Goal: Task Accomplishment & Management: Use online tool/utility

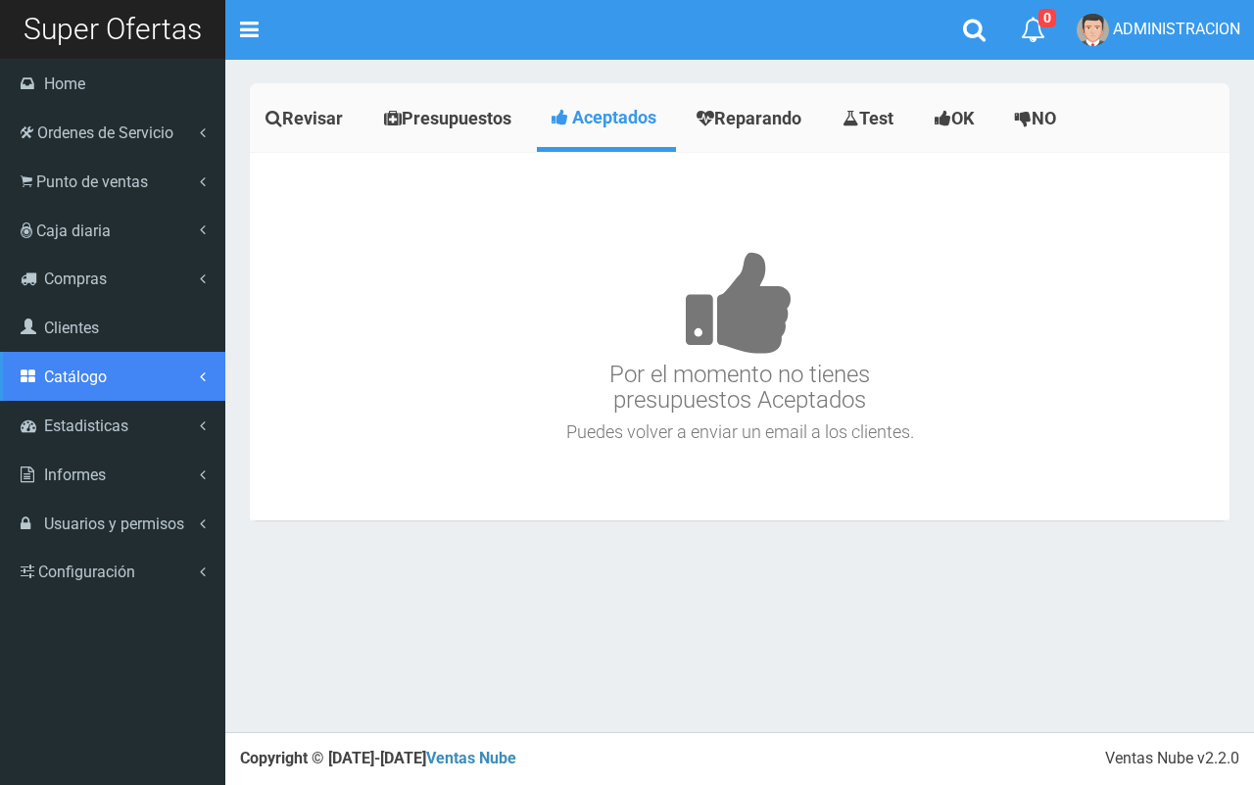
click at [114, 393] on link "Catálogo" at bounding box center [112, 376] width 225 height 49
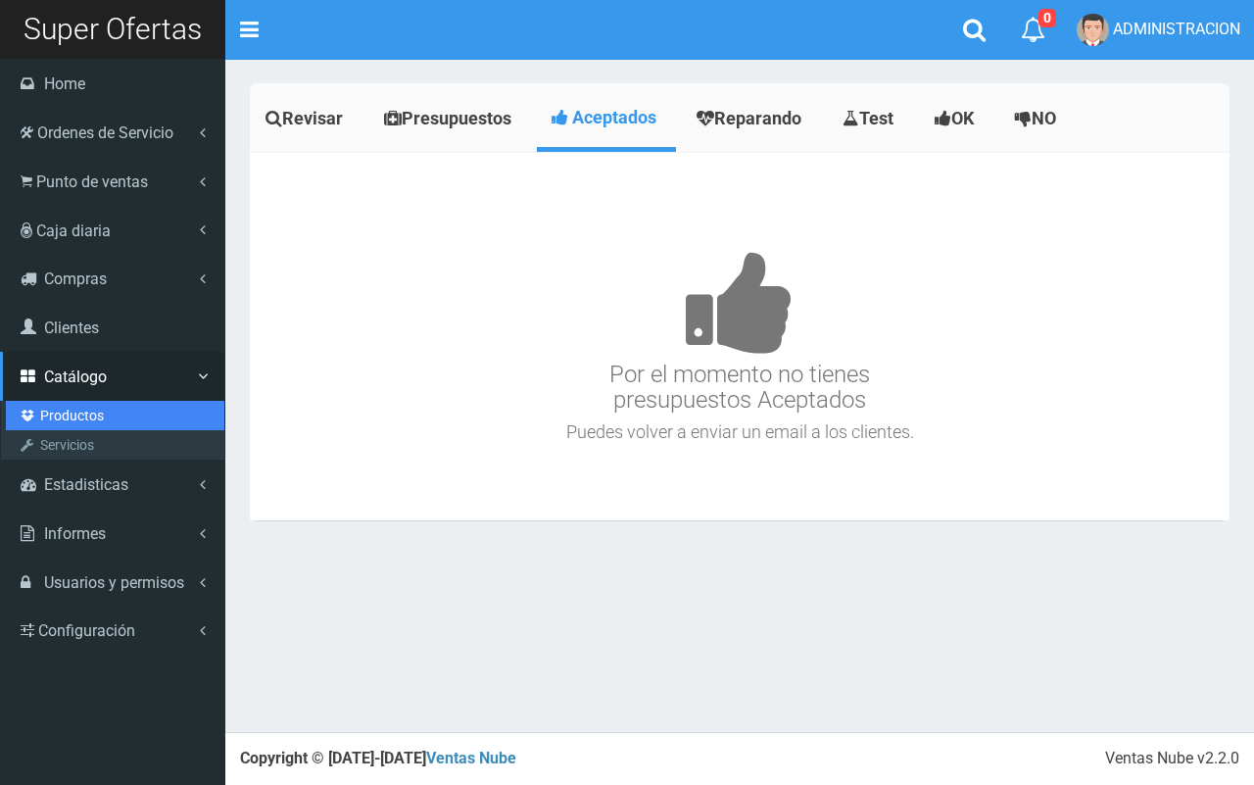
click at [70, 418] on link "Productos" at bounding box center [115, 415] width 218 height 29
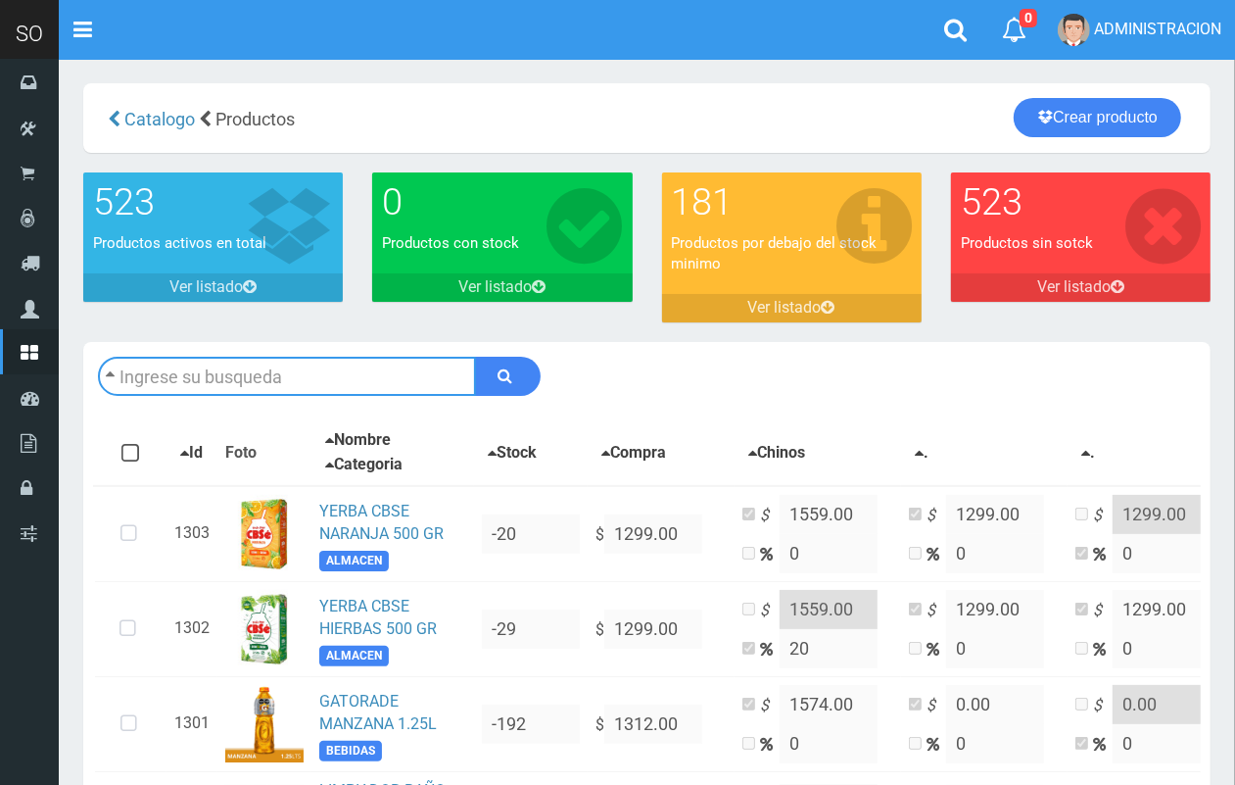
click at [324, 379] on input "text" at bounding box center [287, 376] width 378 height 39
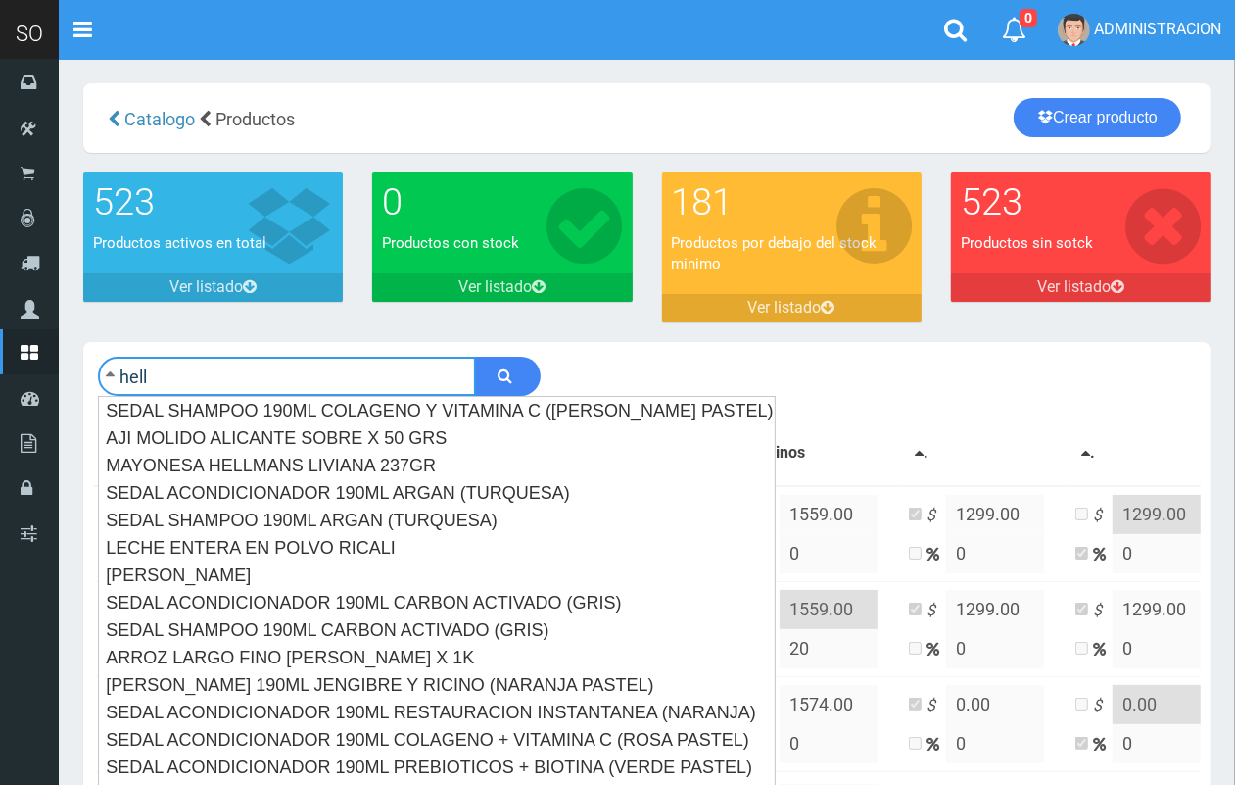
type input "hell"
click at [475, 357] on button "submit" at bounding box center [508, 376] width 66 height 39
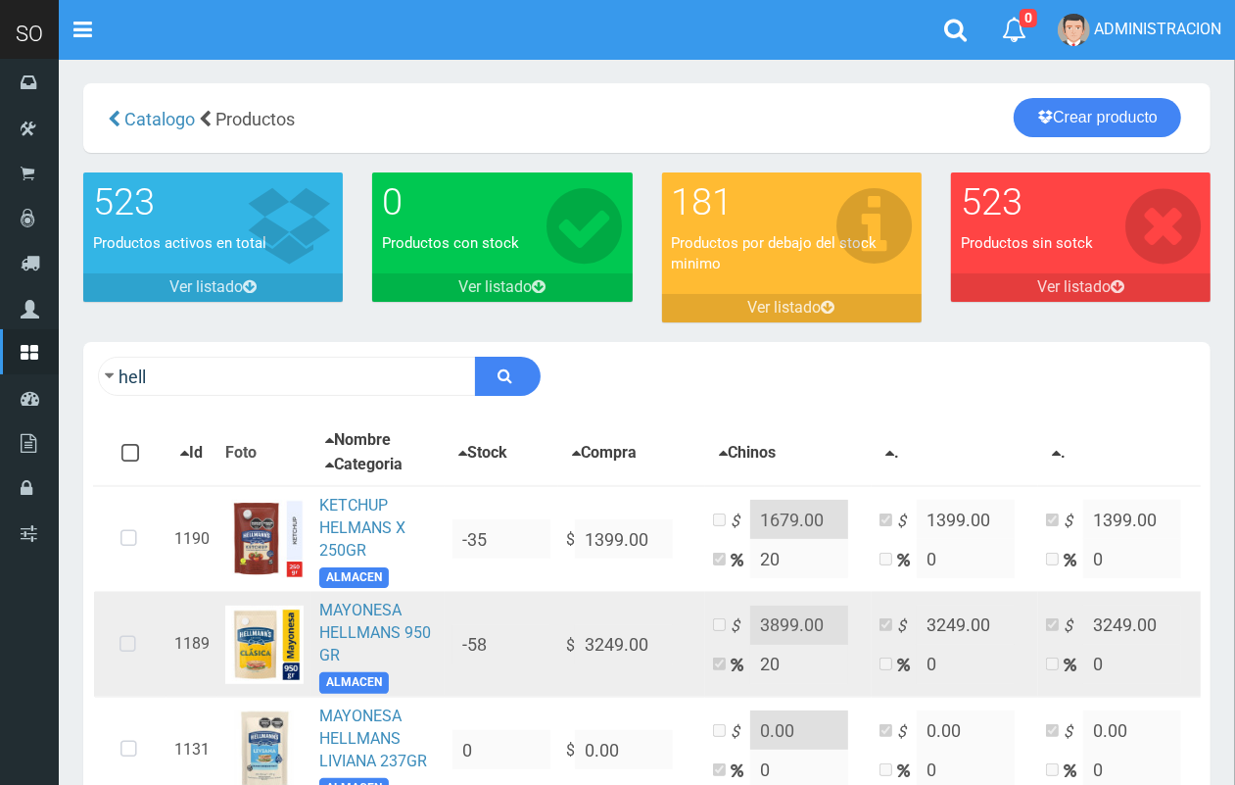
click at [134, 658] on icon at bounding box center [128, 644] width 52 height 65
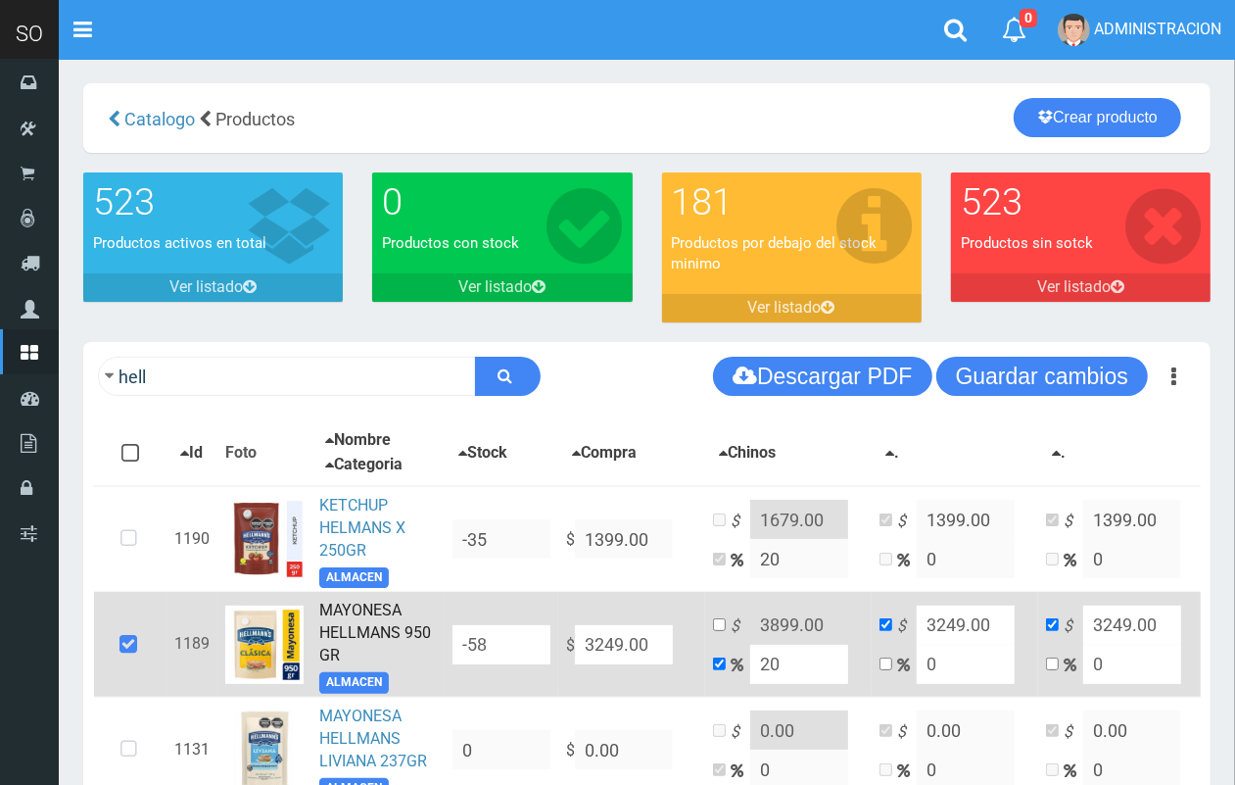
drag, startPoint x: 752, startPoint y: 676, endPoint x: 687, endPoint y: 677, distance: 65.6
click at [705, 677] on td "$ 3899.00 20" at bounding box center [788, 645] width 167 height 106
type input "1"
type input "3281.49"
type input "10"
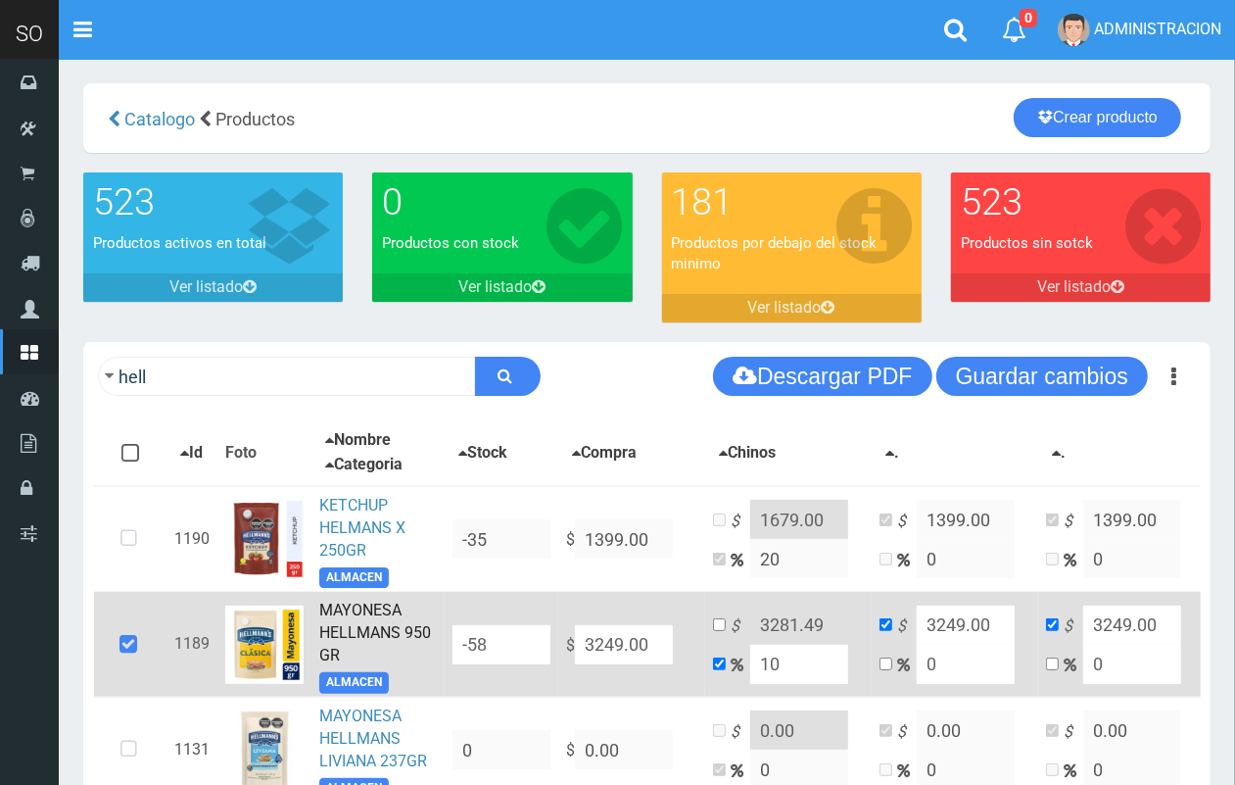
type input "3573.9"
drag, startPoint x: 761, startPoint y: 672, endPoint x: 740, endPoint y: 673, distance: 21.6
click at [750, 673] on input "10" at bounding box center [799, 664] width 98 height 39
type input "12"
type input "3638.88"
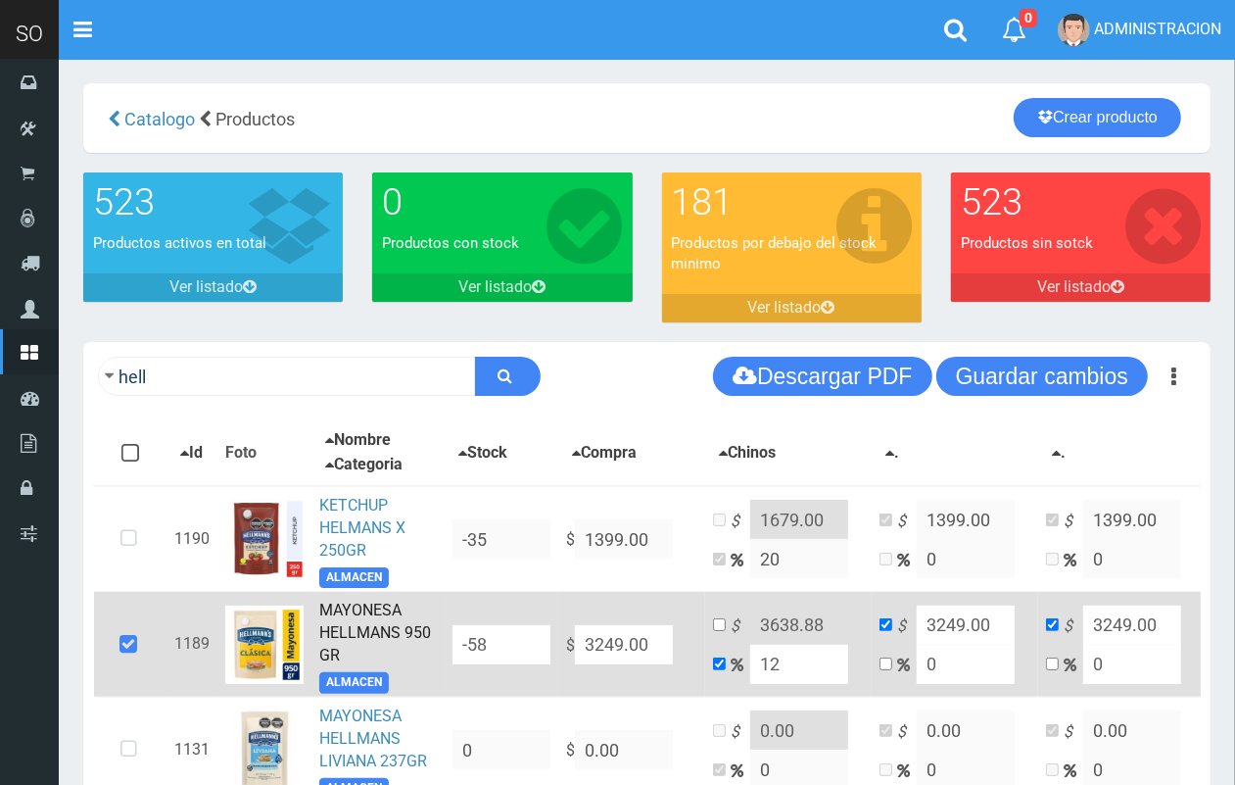
type input "1"
type input "3281.49"
type input "11"
type input "3606.39"
type input "1"
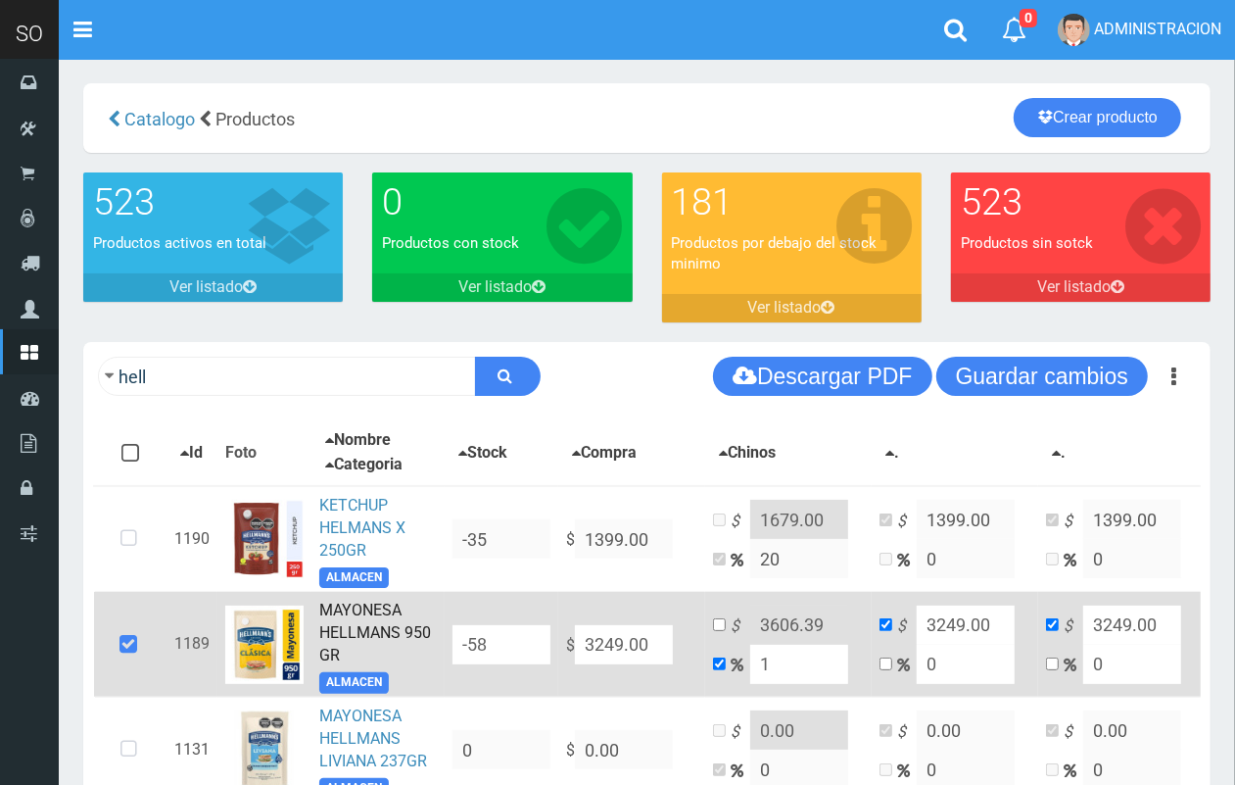
type input "3281.49"
type input "1.1"
type input "3284.739"
type input "1."
type input "3281.49"
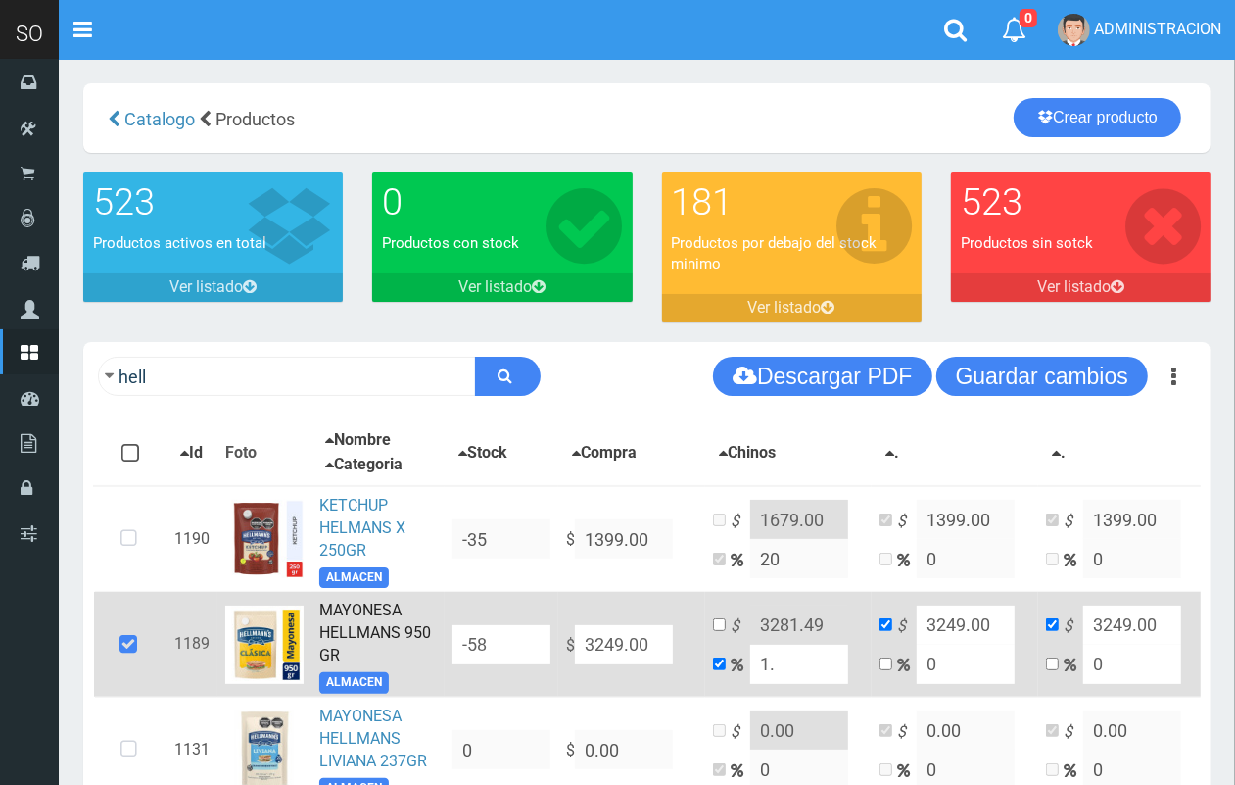
type input "1"
type input "3249"
type input "1"
type input "3281.49"
type input "10"
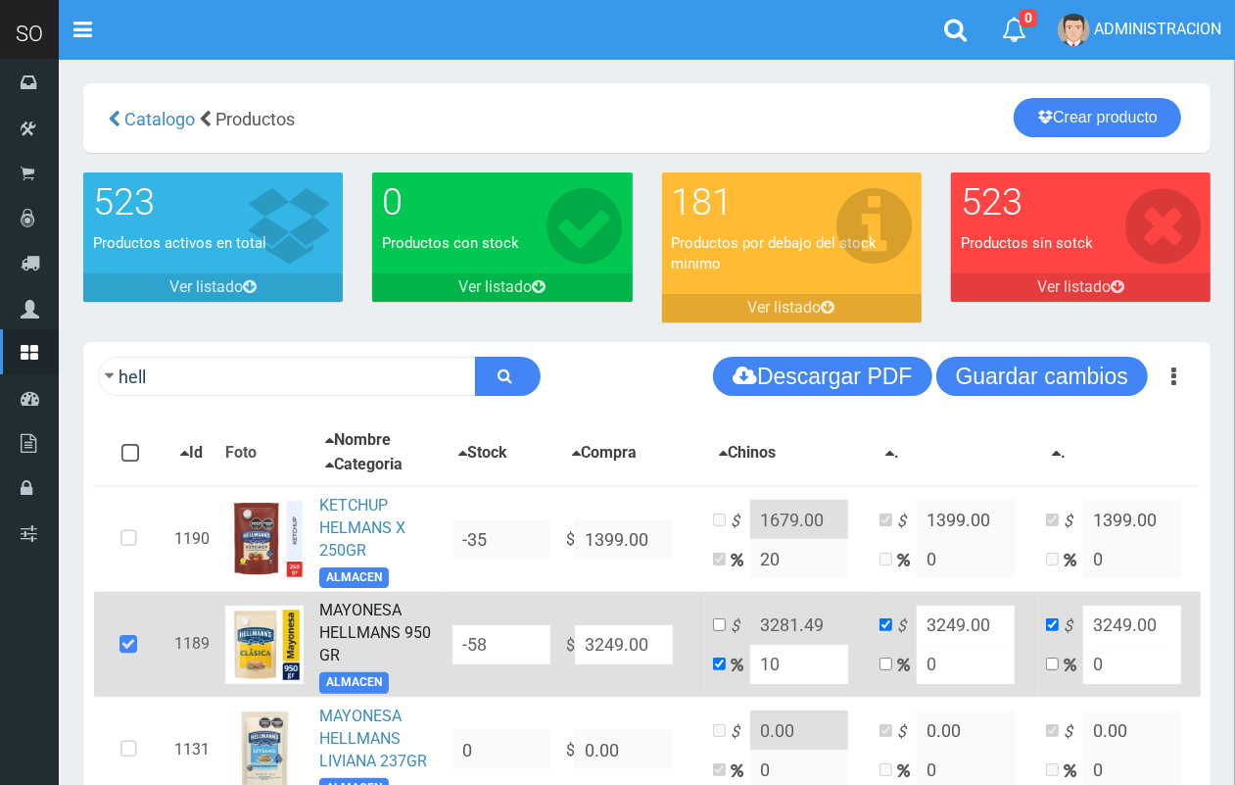
type input "3573.9"
type input "10"
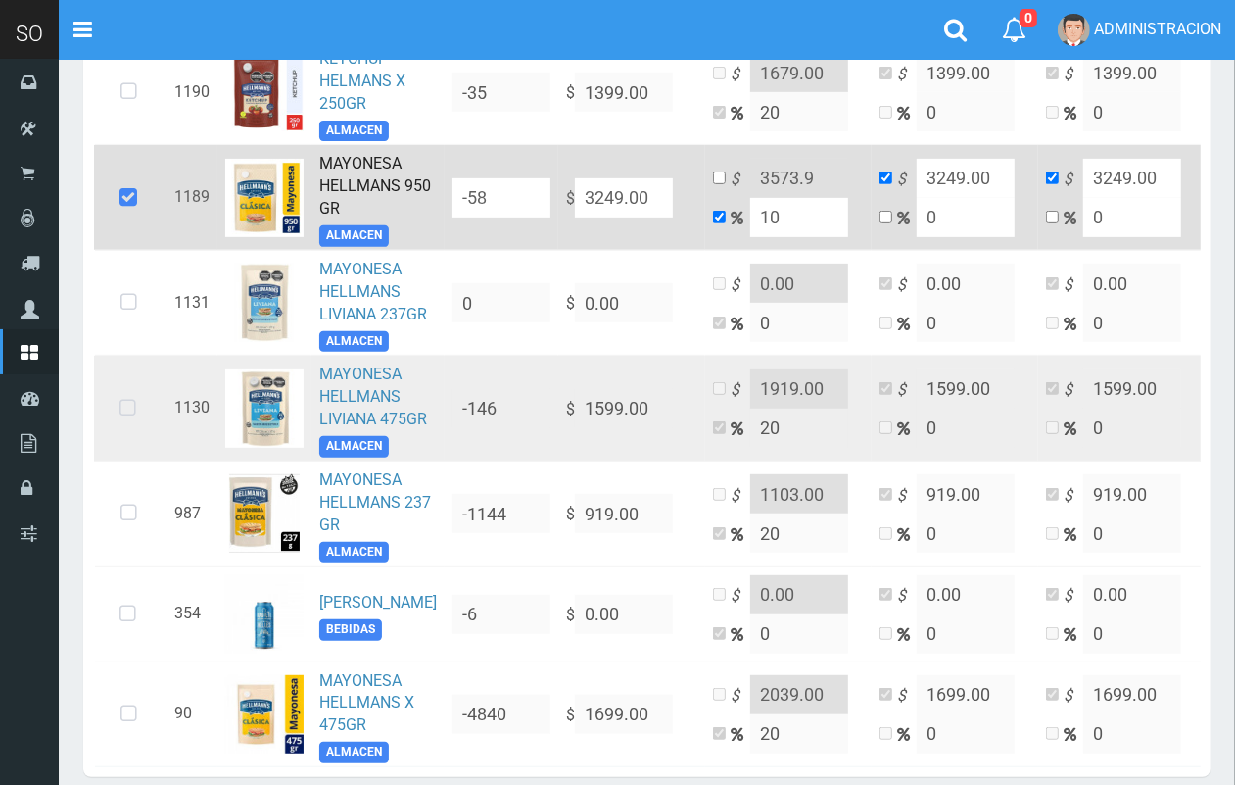
scroll to position [437, 0]
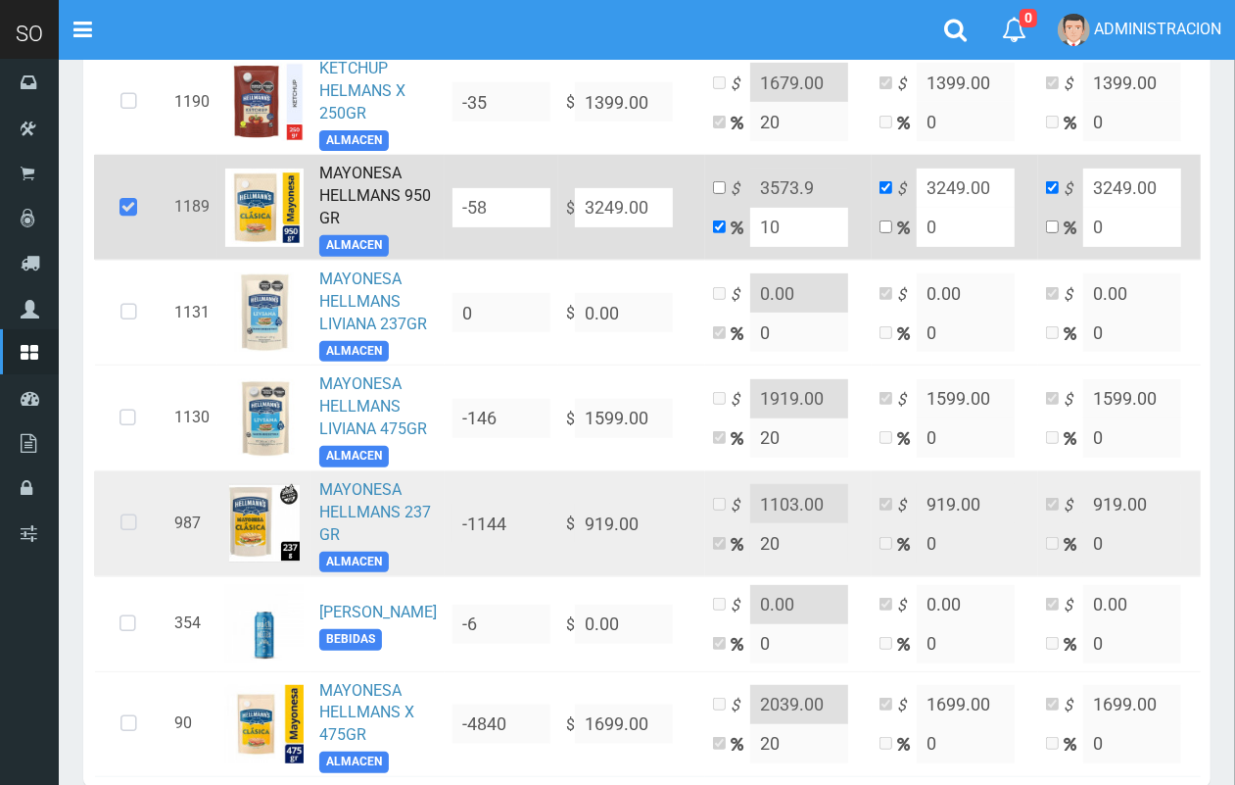
click at [108, 555] on icon at bounding box center [129, 523] width 52 height 65
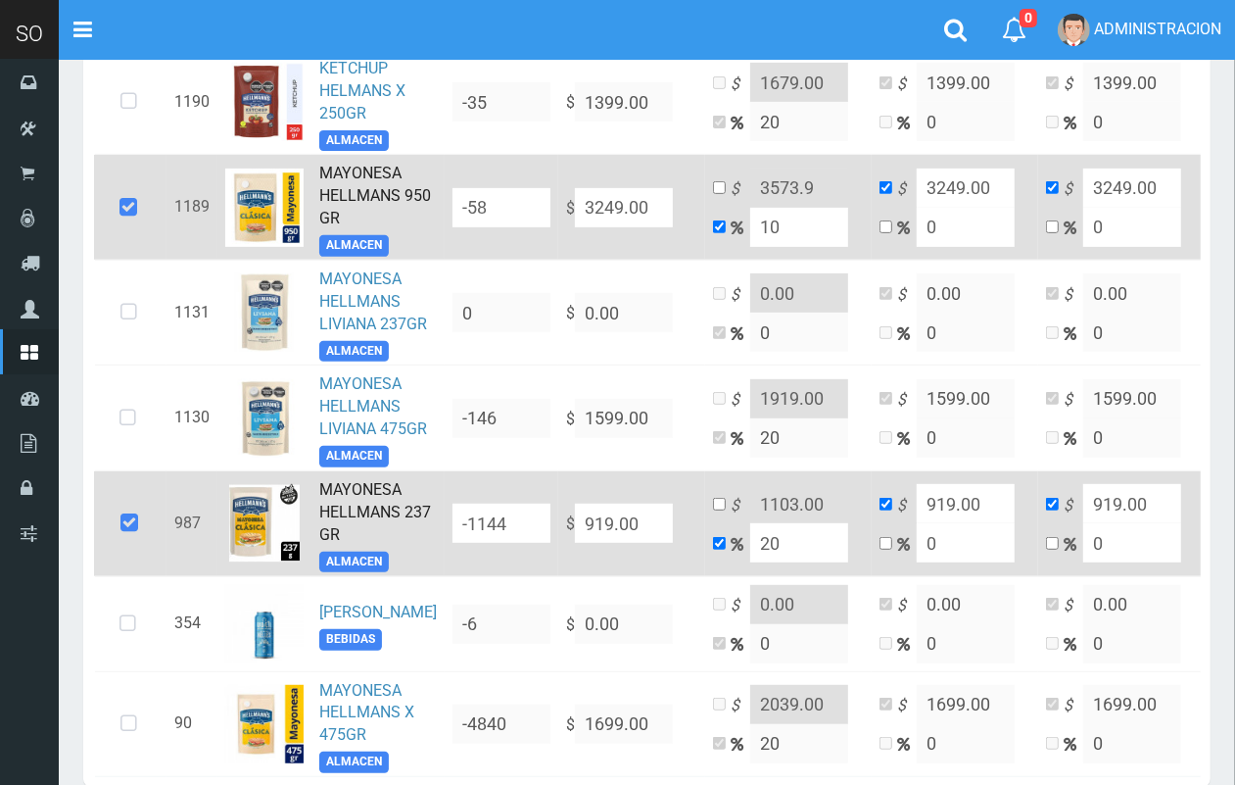
drag, startPoint x: 736, startPoint y: 604, endPoint x: 664, endPoint y: 607, distance: 71.6
click at [667, 577] on tr "987 MAYONESA HELLMANS 237 GR ALMACEN -1144 $ 919.00 $ 1103.00 20 $ 919.00 0 $ 9…" at bounding box center [679, 524] width 1171 height 106
type input "1"
type input "928.19"
type input "10"
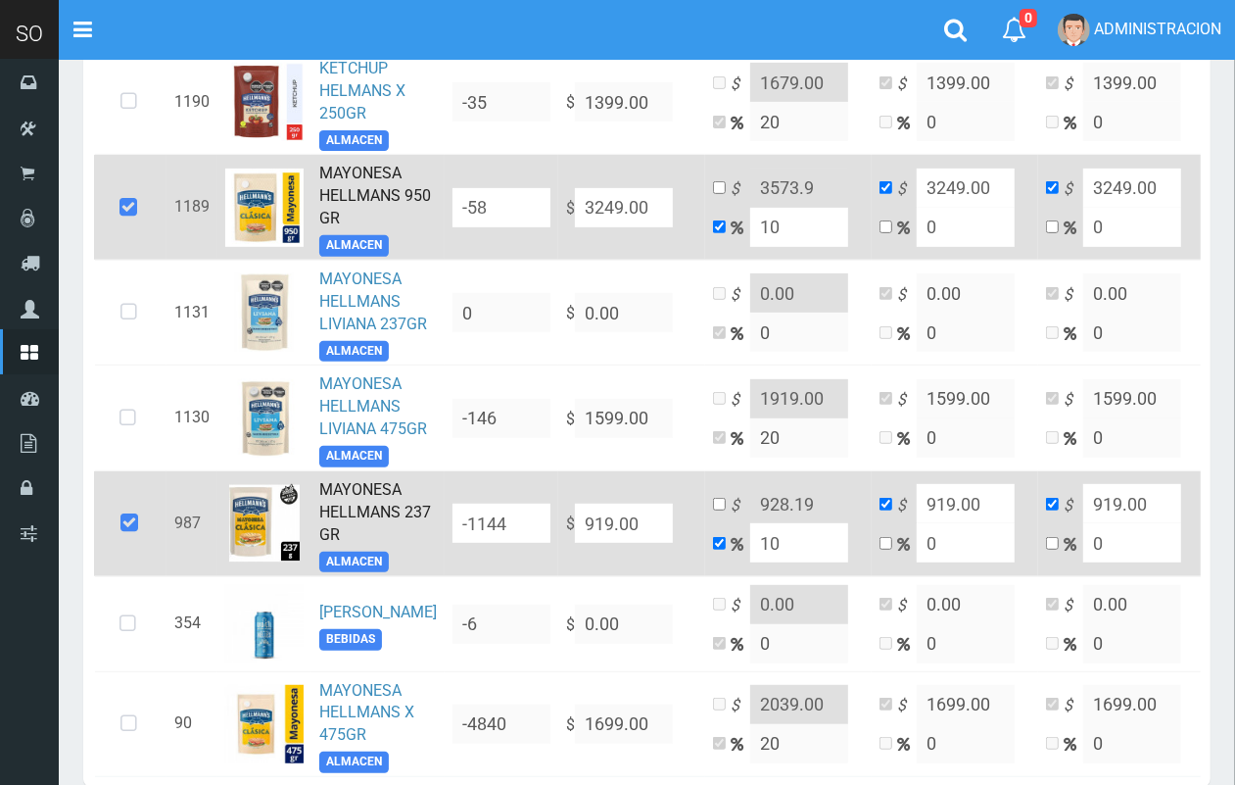
type input "1010.9"
type input "10"
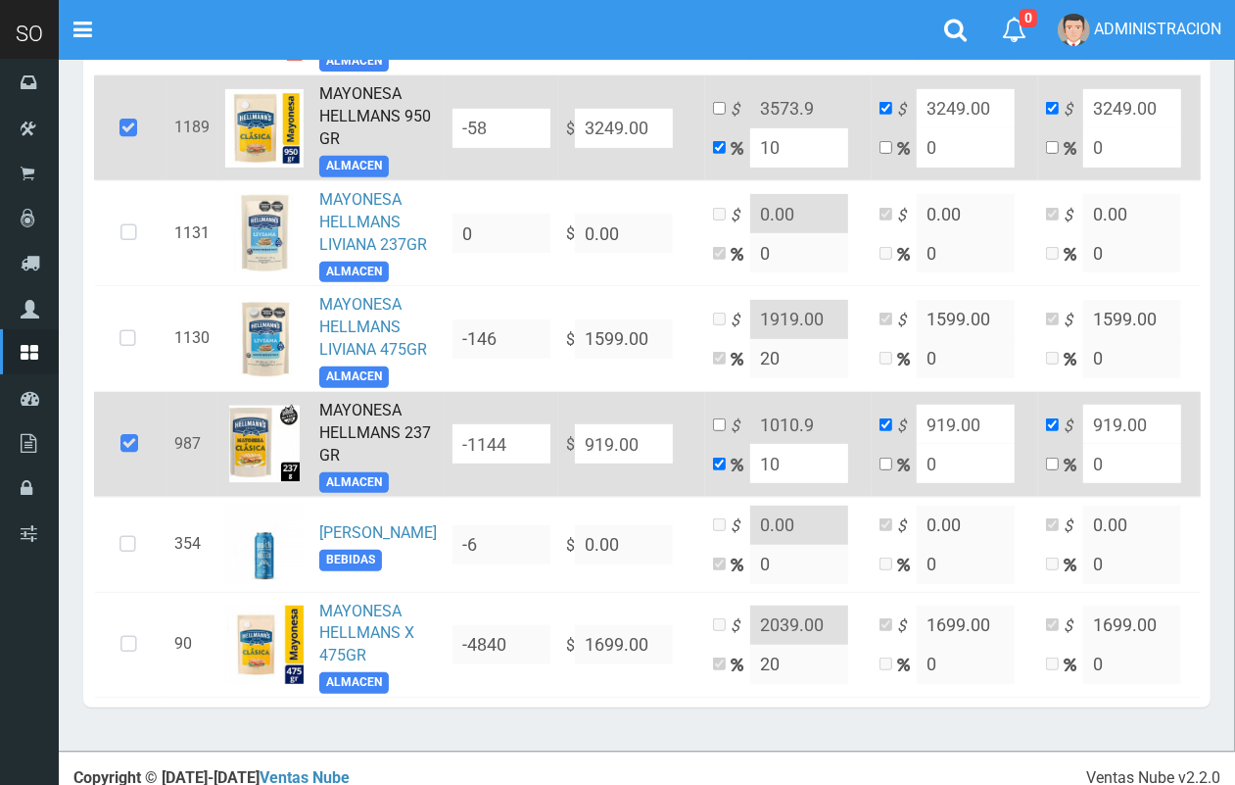
scroll to position [615, 0]
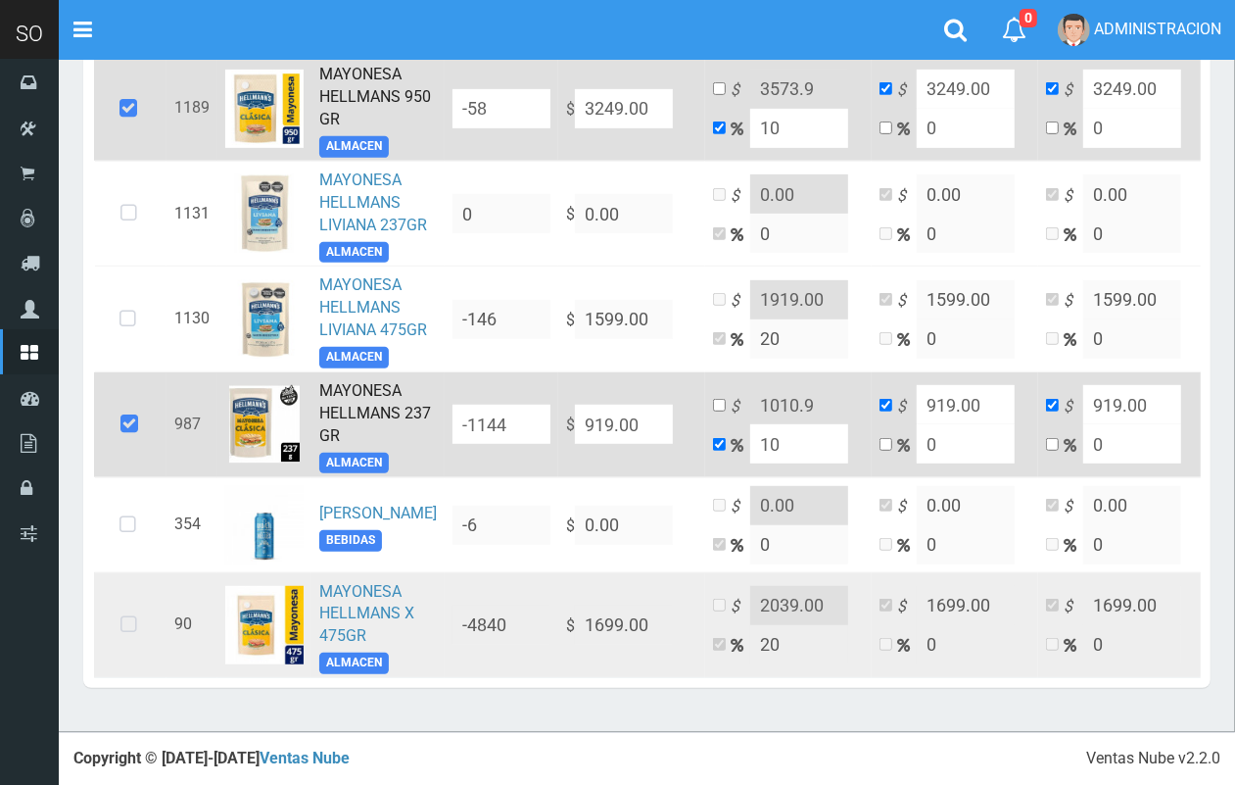
click at [123, 607] on icon at bounding box center [129, 625] width 52 height 65
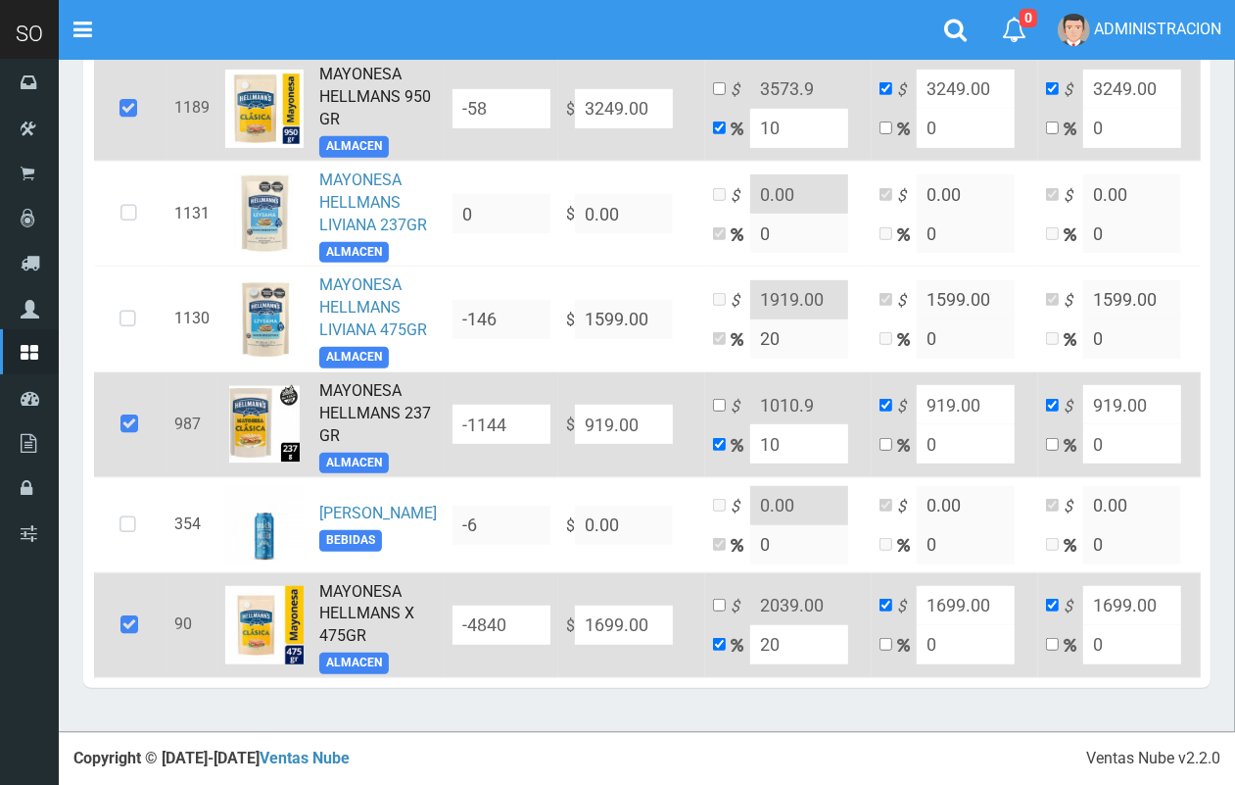
drag, startPoint x: 679, startPoint y: 646, endPoint x: 659, endPoint y: 649, distance: 19.8
click at [659, 649] on tr "90 MAYONESA HELLMANS X 475GR ALMACEN -4840 $ 1699.00 $ 2039.00 20 $ 1699.00 0 $…" at bounding box center [679, 625] width 1171 height 106
type input "1"
type input "1715.99"
type input "10"
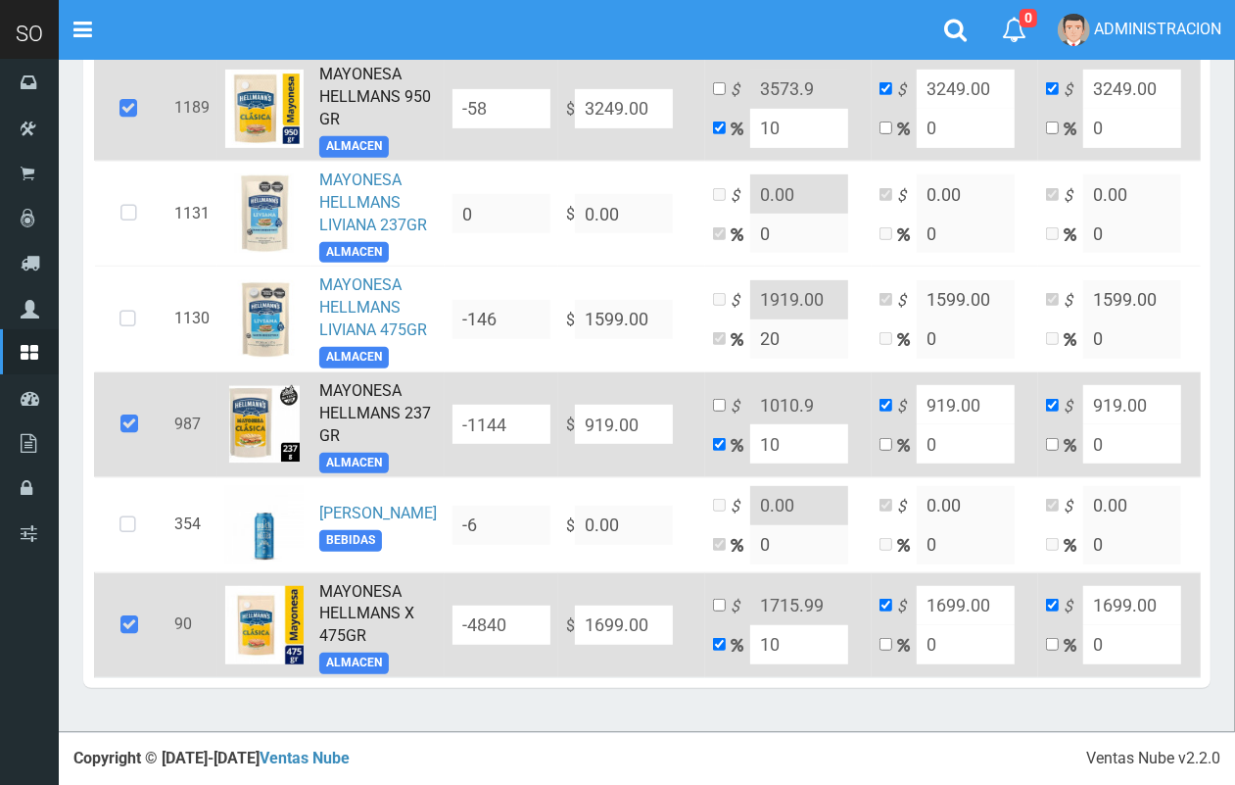
type input "1868.9"
type input "10"
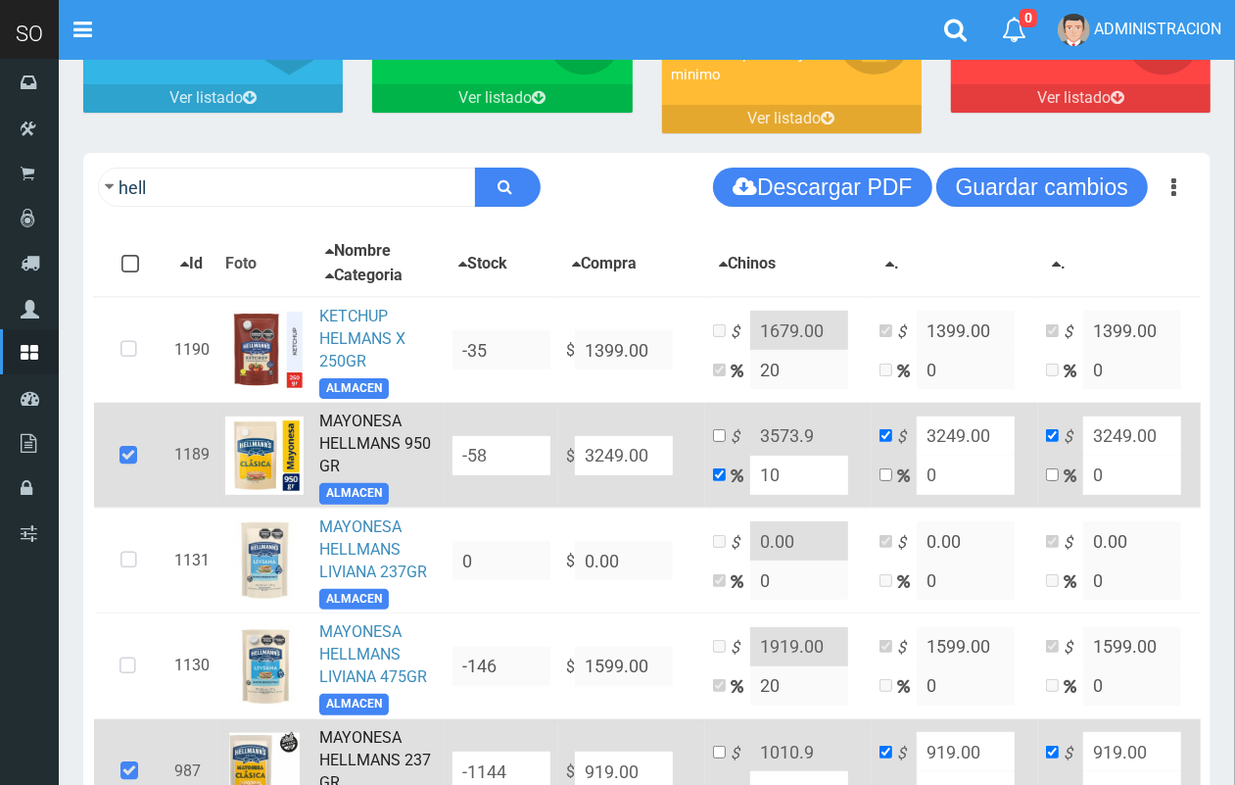
scroll to position [0, 0]
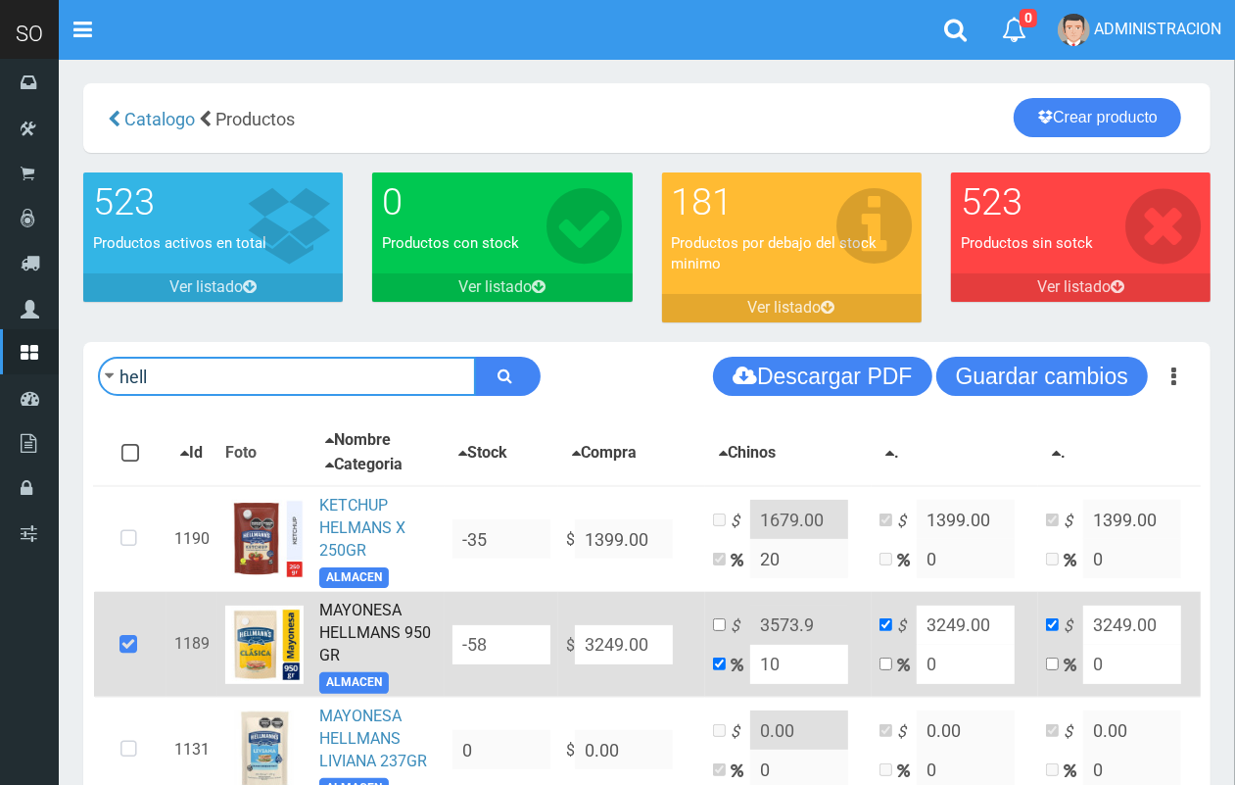
drag, startPoint x: 220, startPoint y: 370, endPoint x: 78, endPoint y: 372, distance: 142.0
click at [78, 372] on div "hell Descargar PDF Guardar cambios 150" at bounding box center [647, 792] width 1157 height 901
type input "dove"
click at [475, 357] on button "submit" at bounding box center [508, 376] width 66 height 39
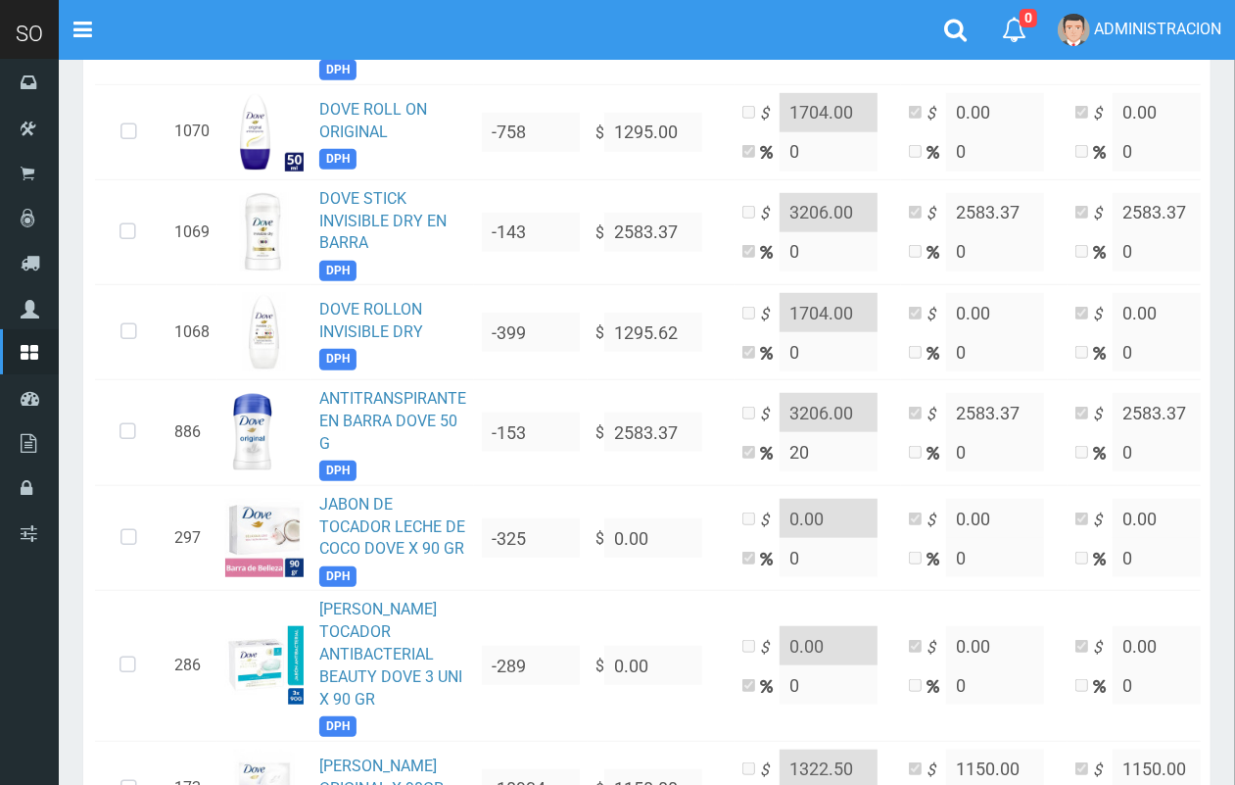
scroll to position [1024, 0]
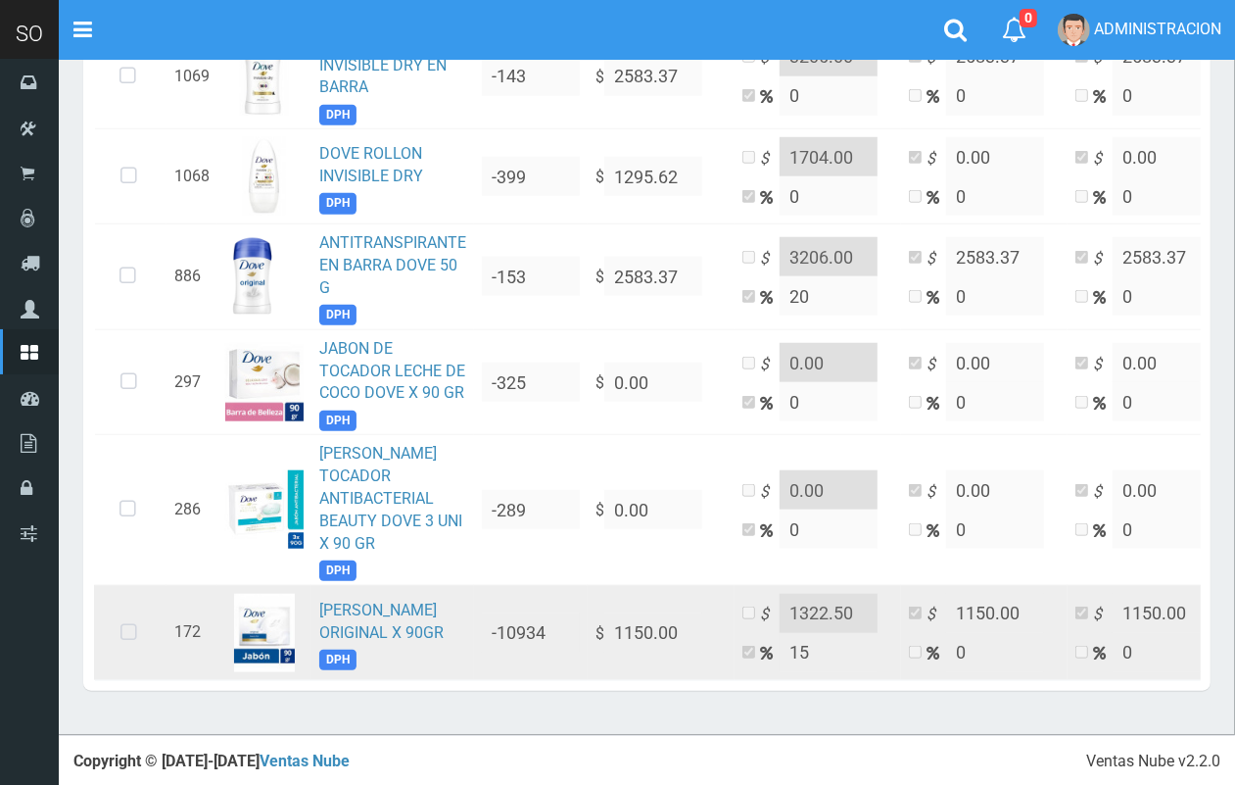
click at [127, 612] on icon at bounding box center [129, 632] width 52 height 65
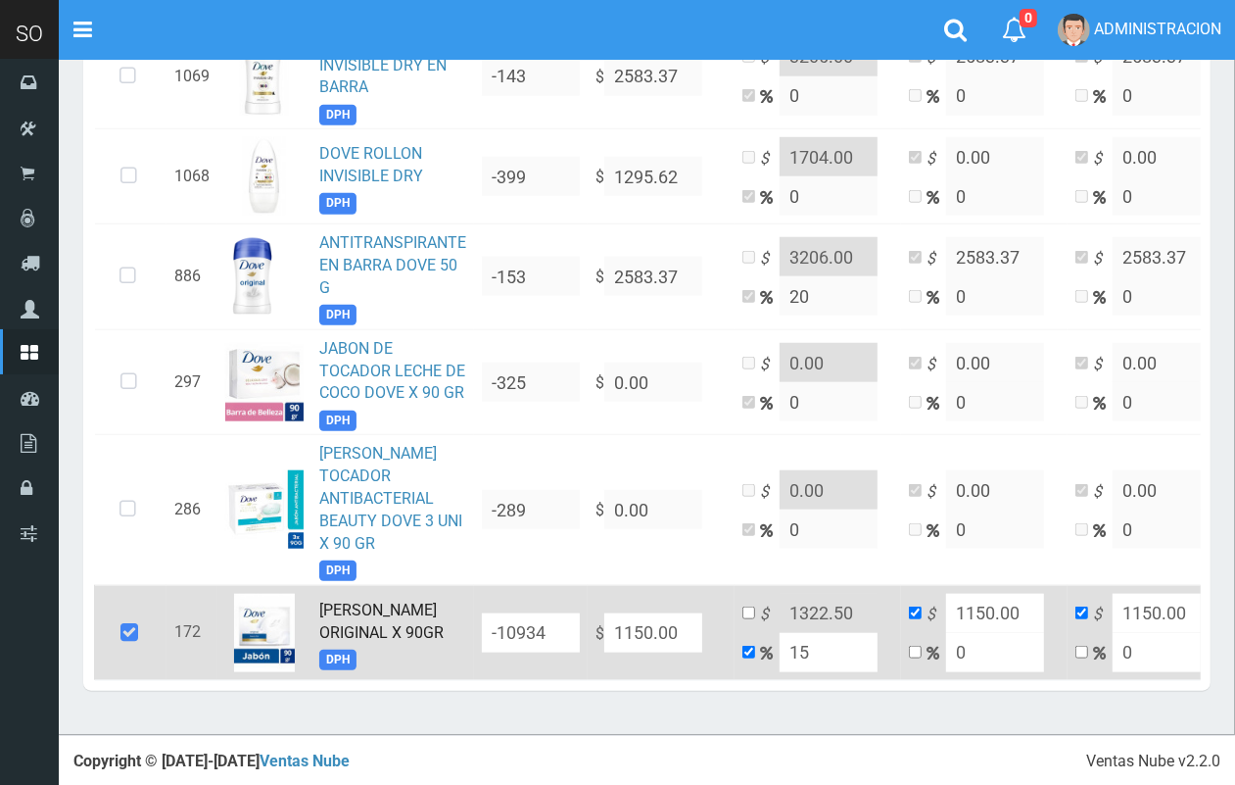
drag, startPoint x: 677, startPoint y: 605, endPoint x: 602, endPoint y: 602, distance: 74.5
click at [602, 602] on td "$ 1150.00" at bounding box center [661, 632] width 147 height 95
type input "1"
type input "1.15"
type input "1"
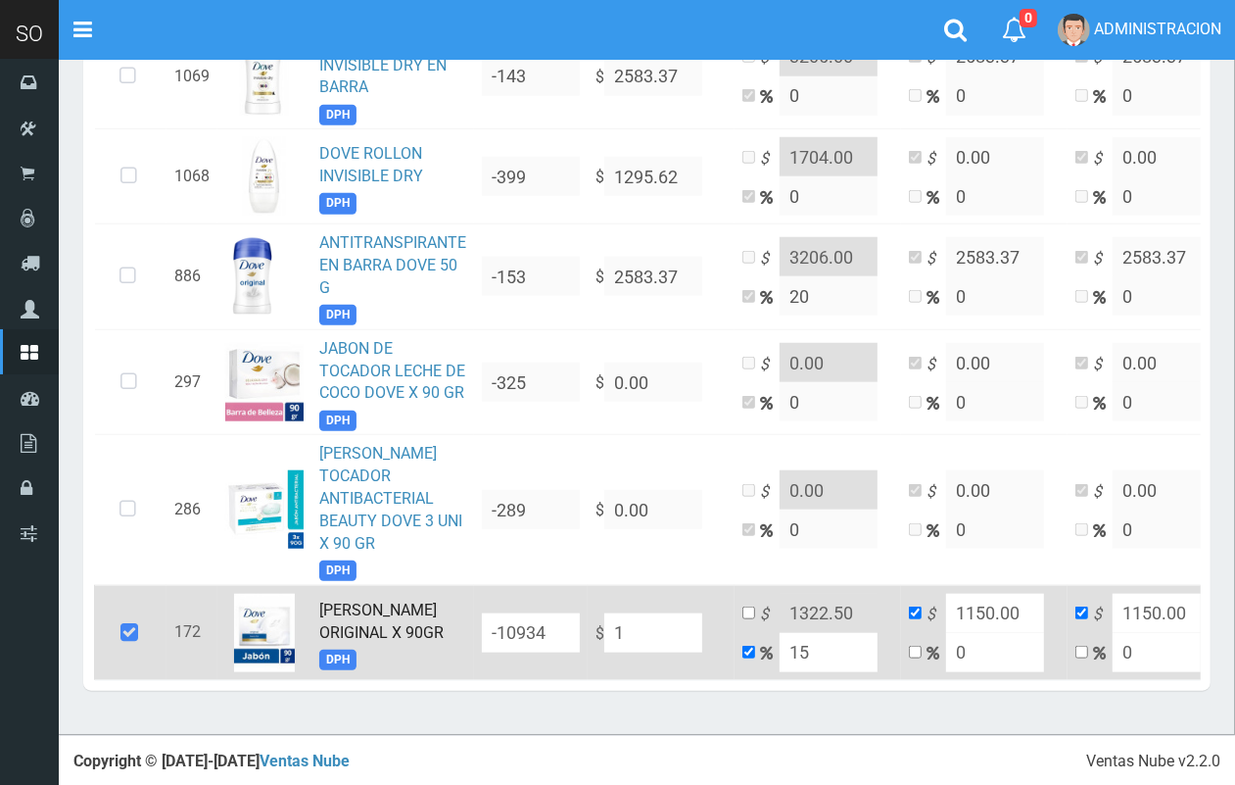
type input "1"
type input "12"
type input "13.8"
type input "12"
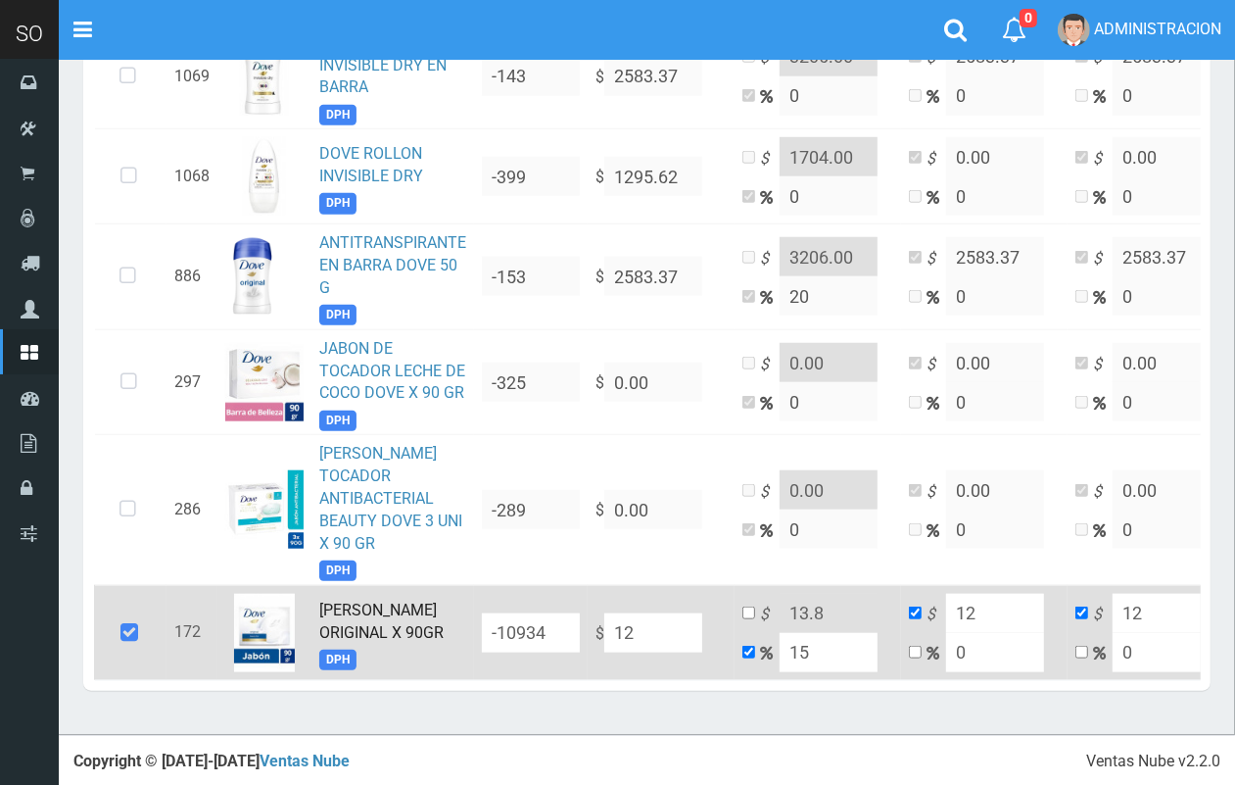
type input "128"
type input "147.2"
type input "128"
type input "1289"
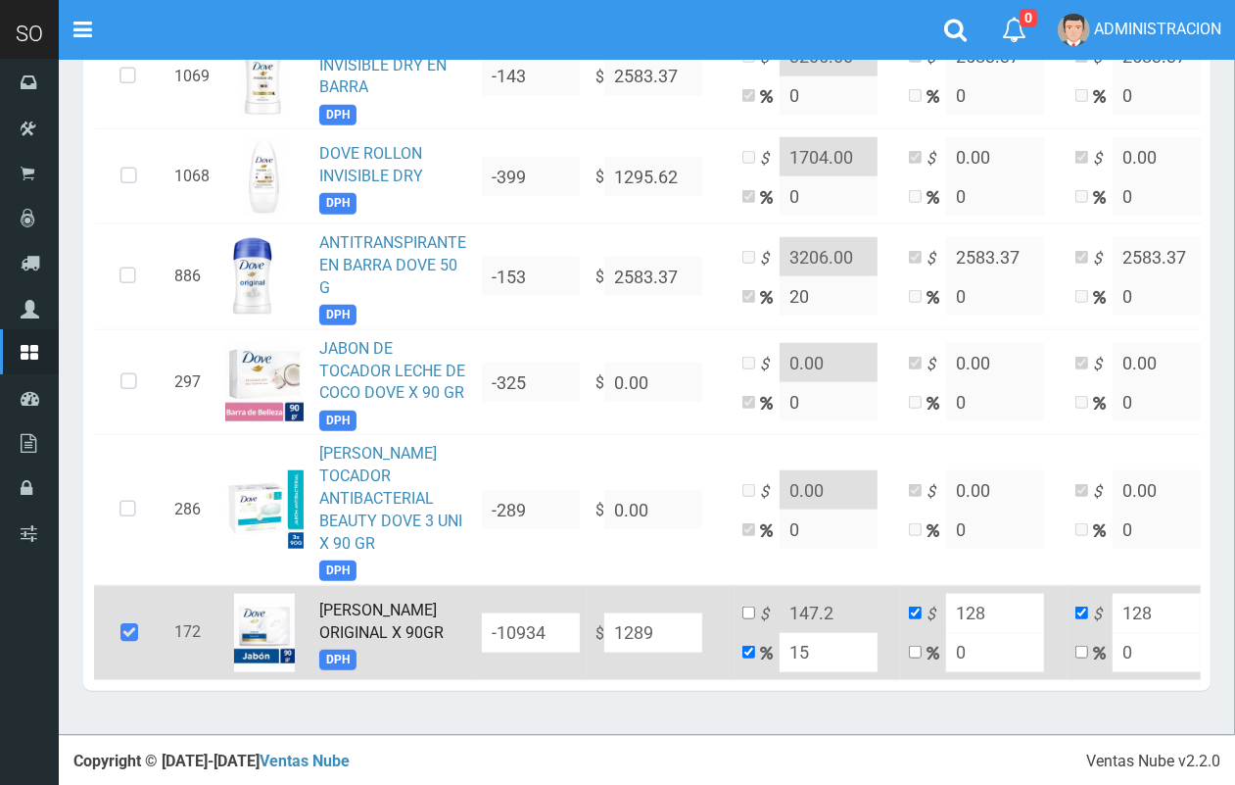
type input "1482.35"
type input "1289"
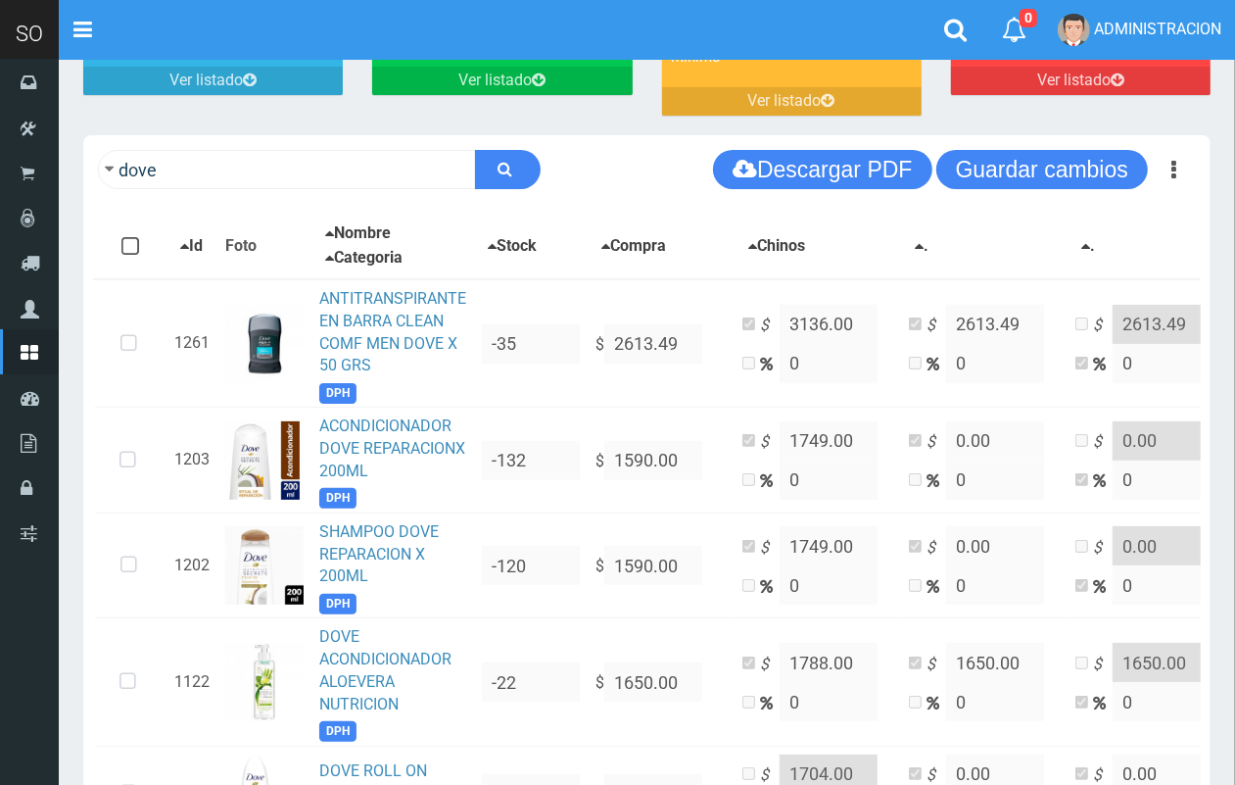
scroll to position [93, 0]
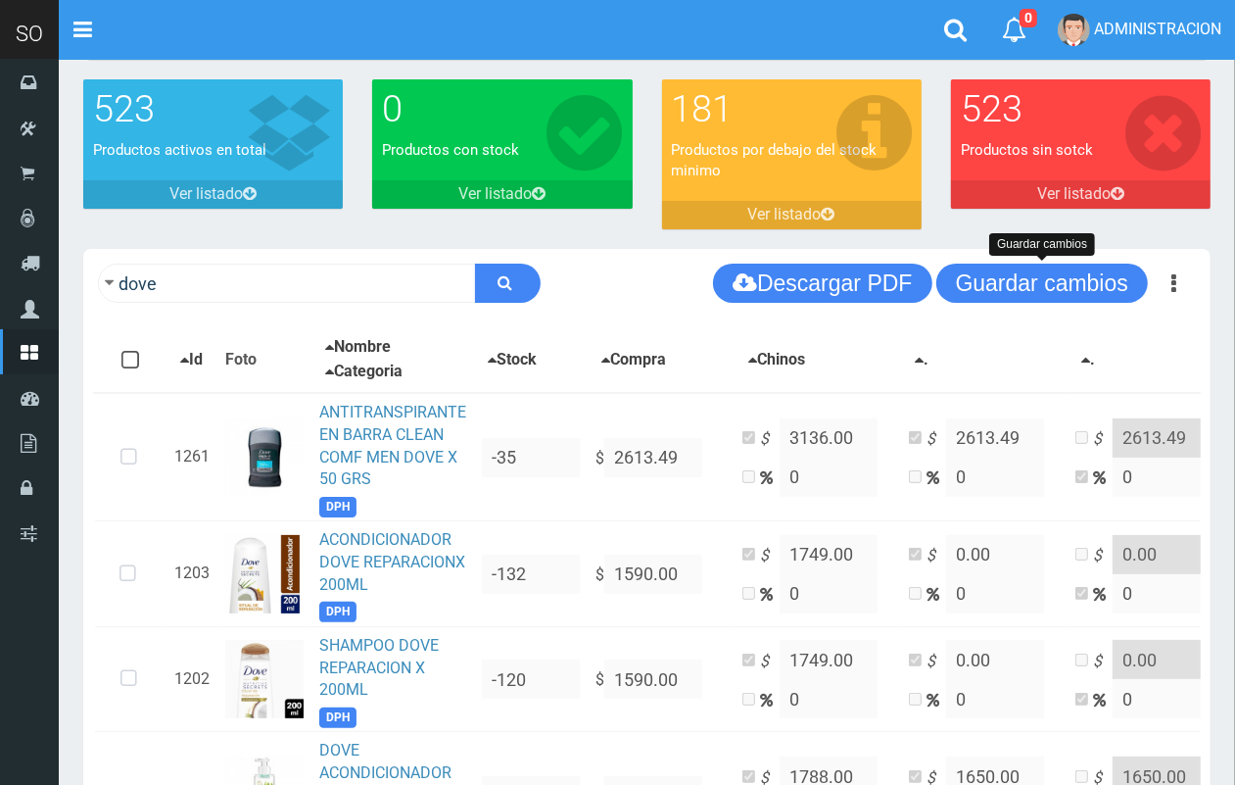
type input "1289.00"
click at [1060, 271] on button "Guardar cambios" at bounding box center [1042, 282] width 212 height 39
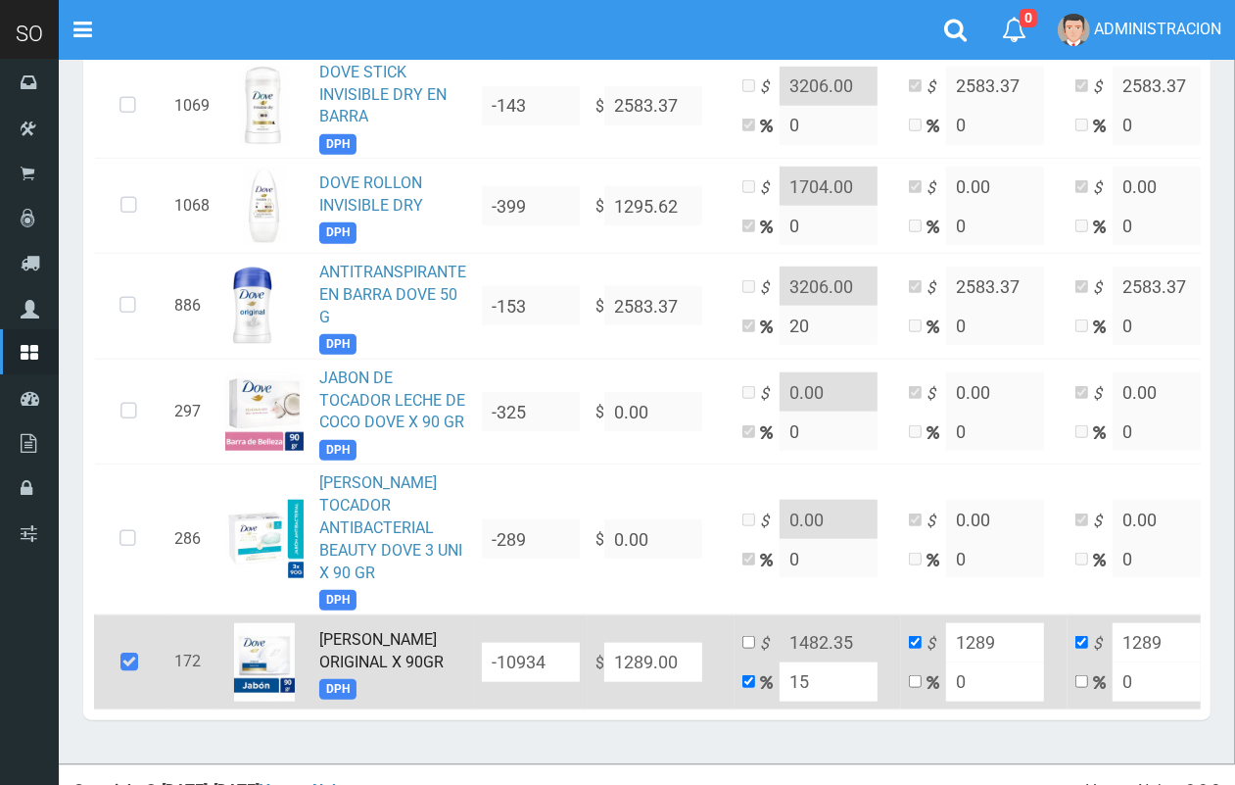
scroll to position [1024, 0]
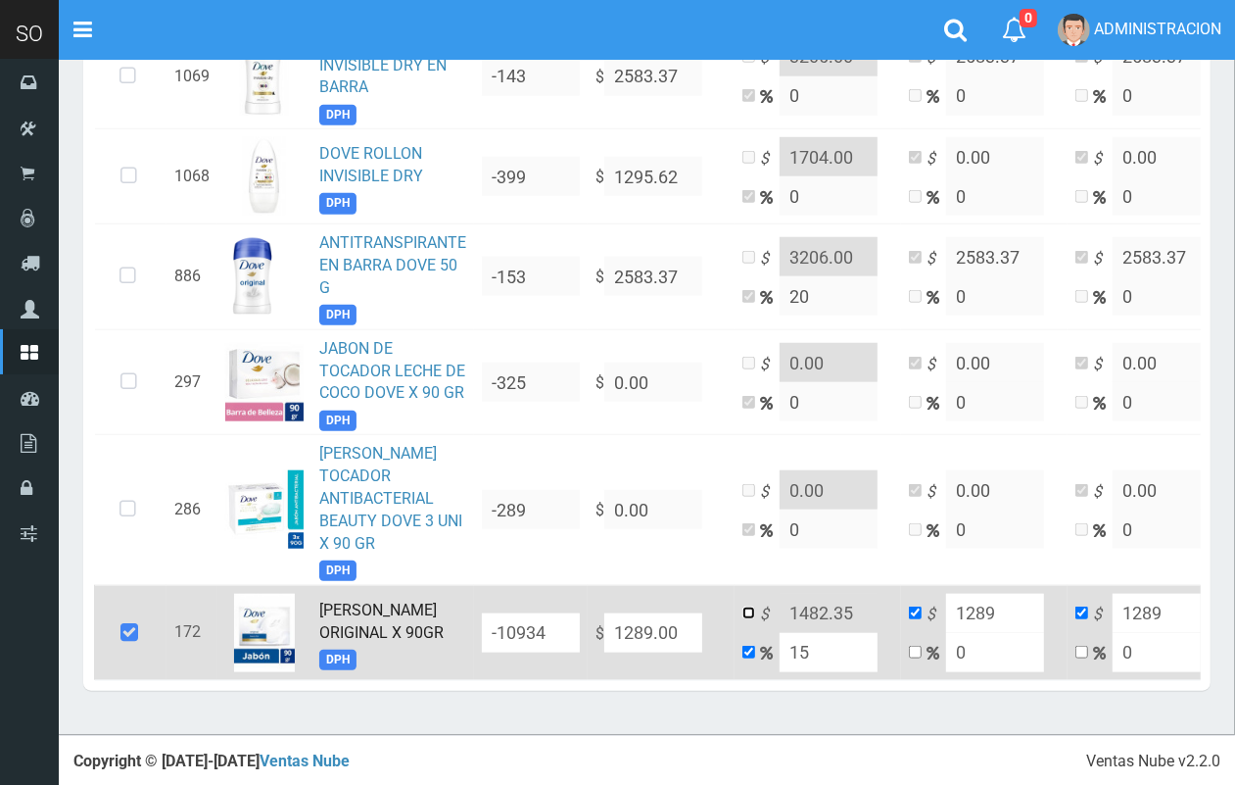
click at [745, 606] on input "checkbox" at bounding box center [748, 612] width 13 height 13
checkbox input "true"
checkbox input "false"
drag, startPoint x: 867, startPoint y: 590, endPoint x: 830, endPoint y: 588, distance: 37.3
click at [830, 594] on input "1482.35" at bounding box center [829, 613] width 98 height 39
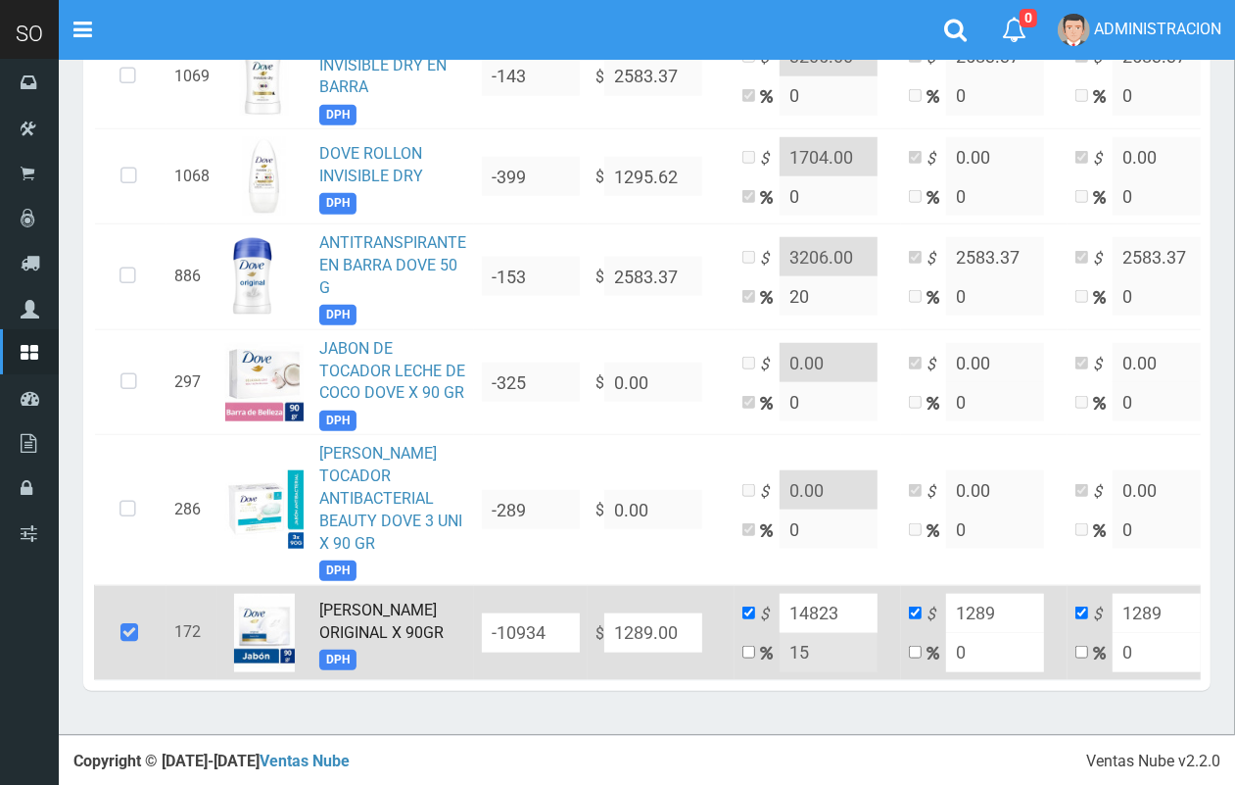
scroll to position [978, 0]
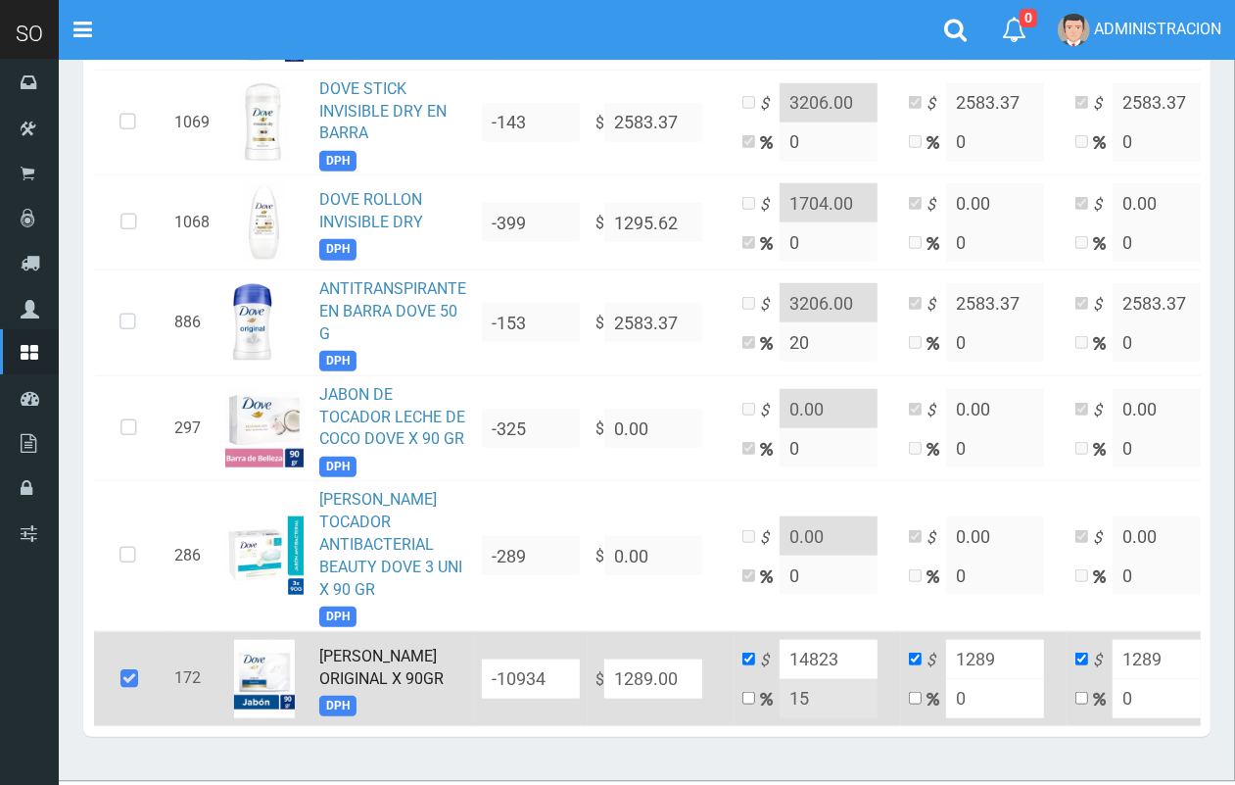
drag, startPoint x: 854, startPoint y: 629, endPoint x: 800, endPoint y: 625, distance: 54.0
click at [800, 640] on input "14823" at bounding box center [829, 659] width 98 height 39
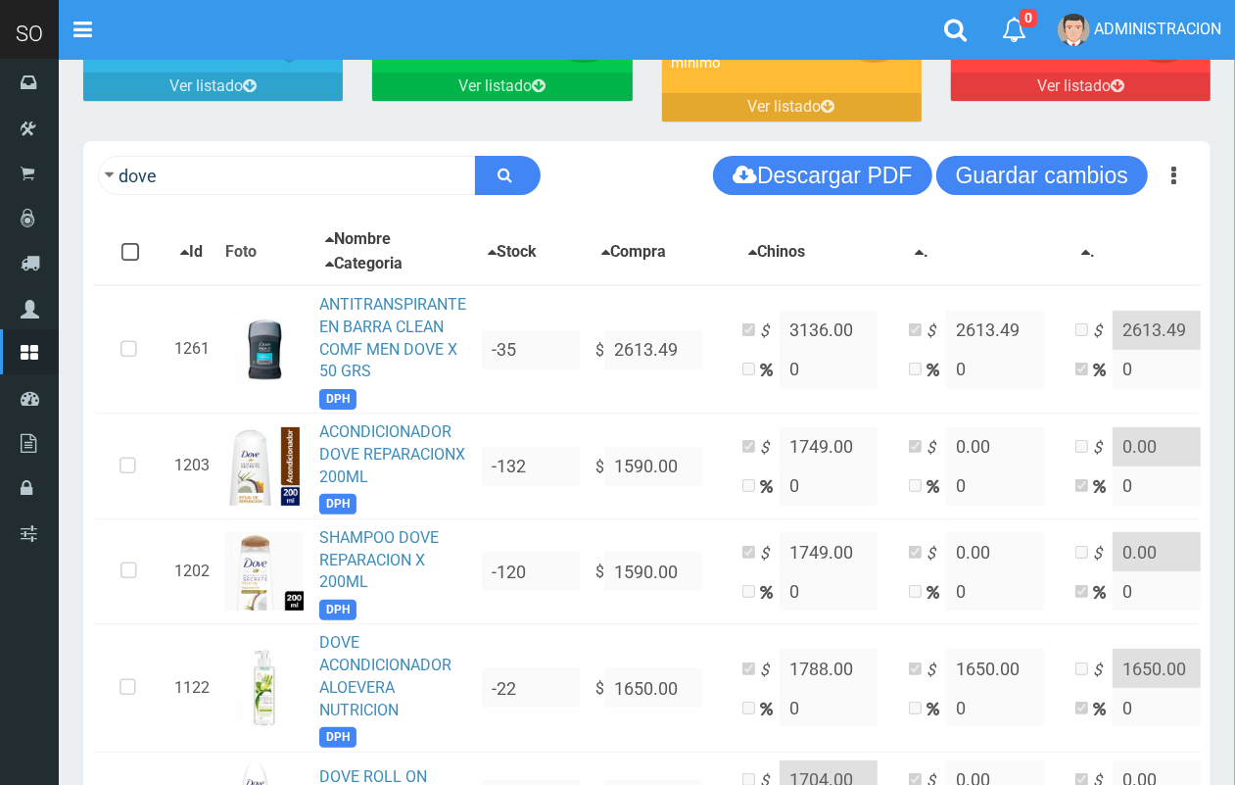
scroll to position [149, 0]
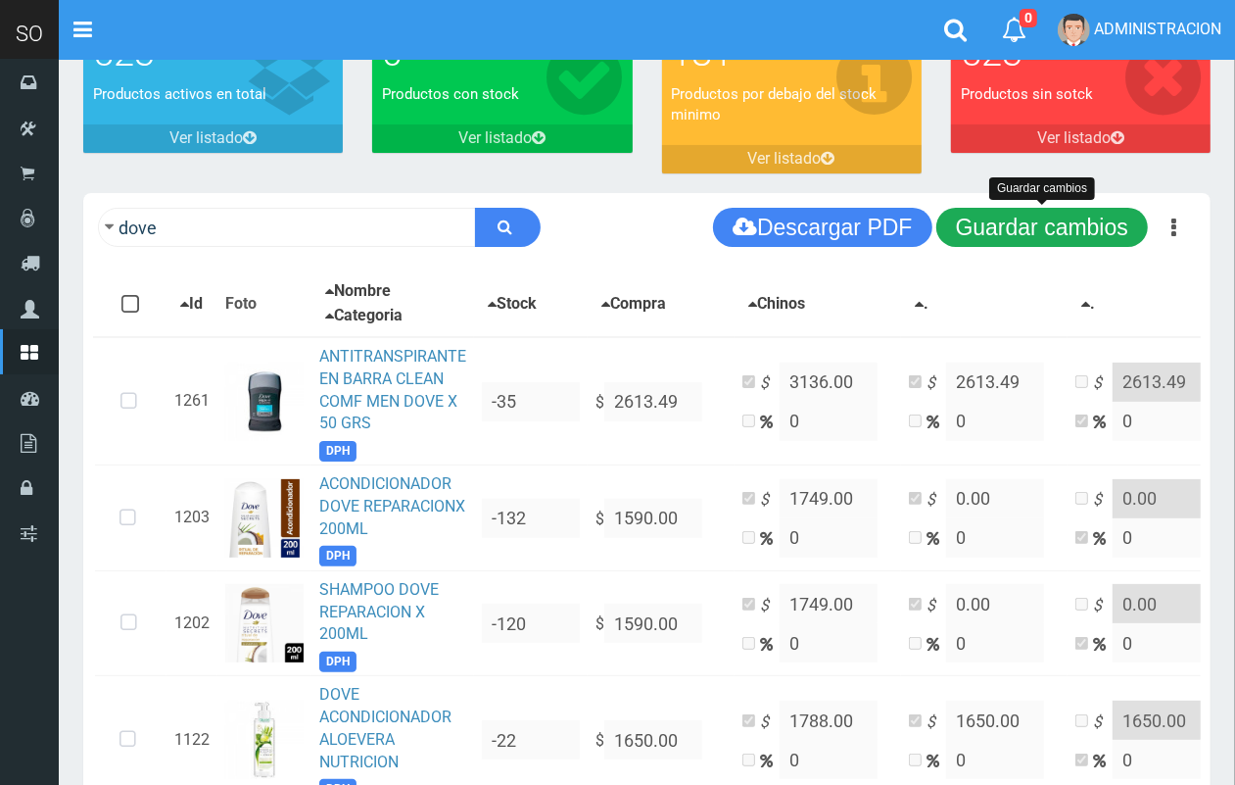
type input "1500.00"
click at [1071, 222] on button "Guardar cambios" at bounding box center [1042, 227] width 212 height 39
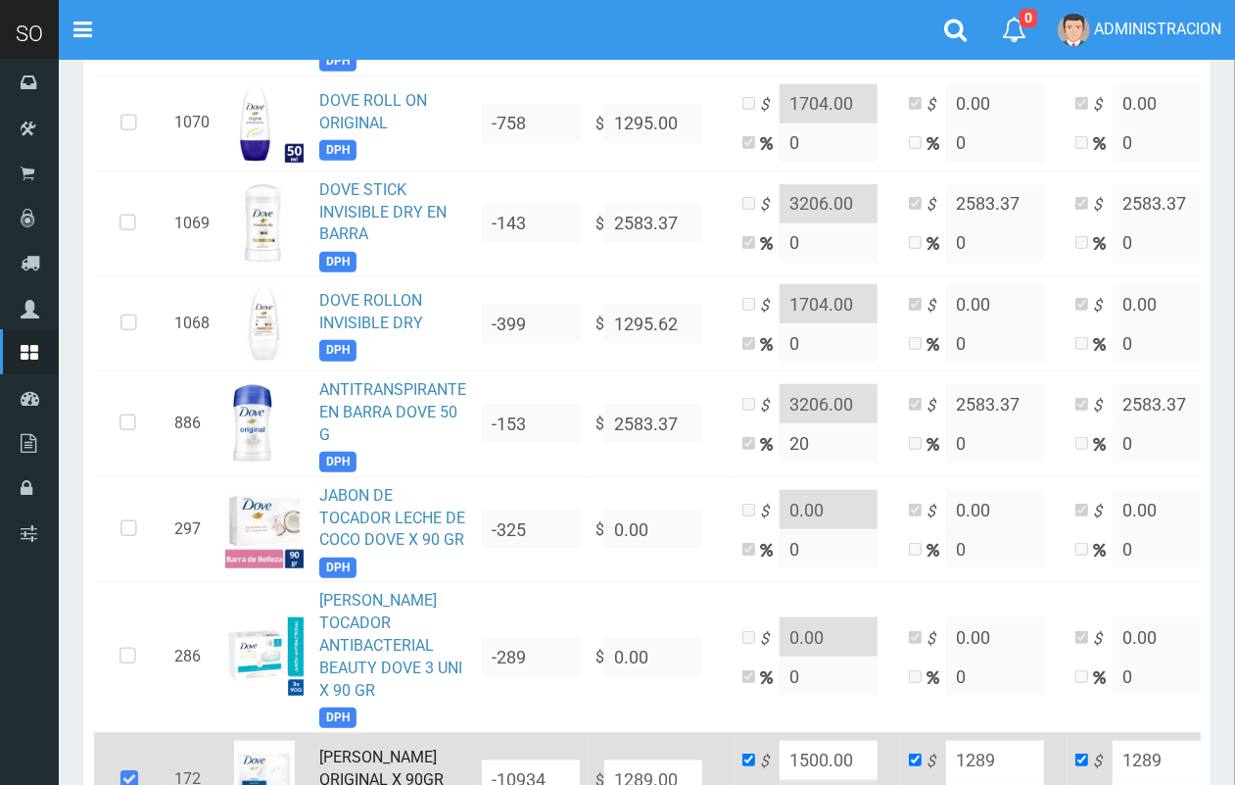
scroll to position [1024, 0]
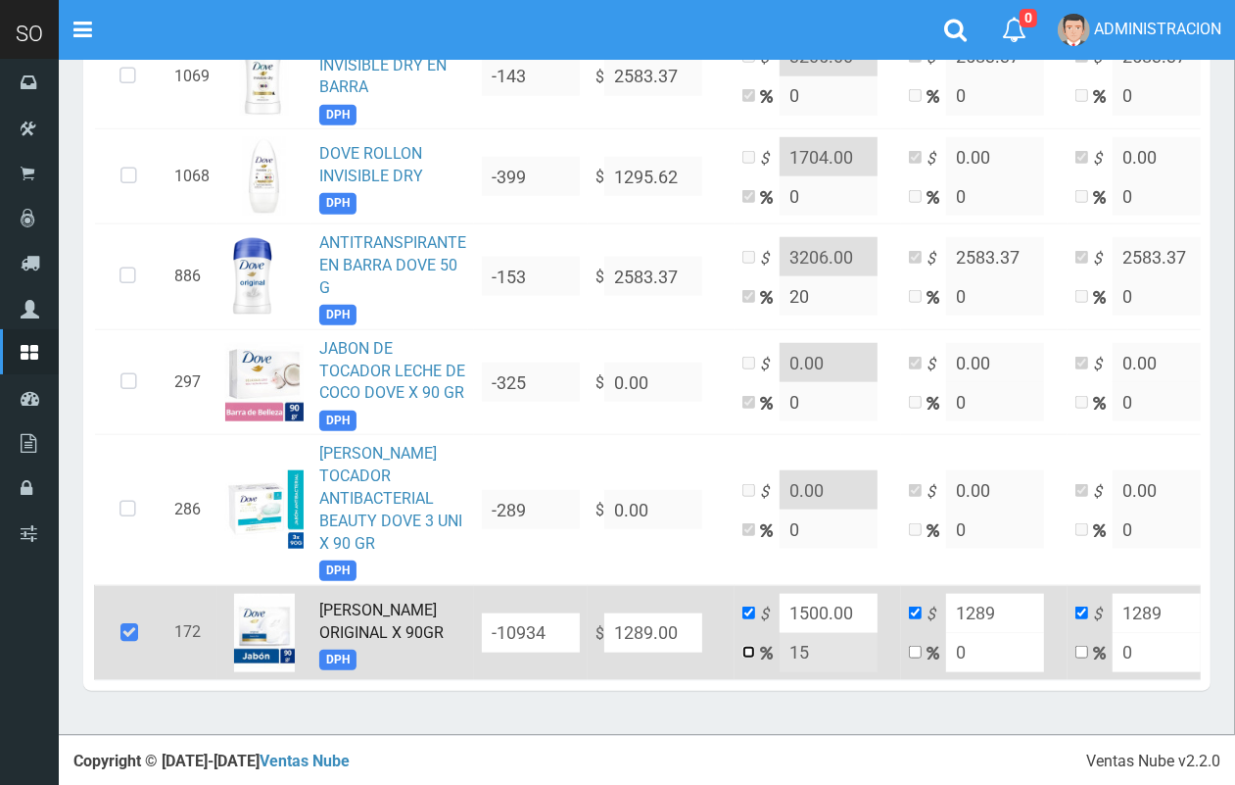
click at [749, 645] on input "checkbox" at bounding box center [748, 651] width 13 height 13
checkbox input "true"
checkbox input "false"
drag, startPoint x: 810, startPoint y: 628, endPoint x: 800, endPoint y: 625, distance: 10.2
click at [800, 633] on input "15" at bounding box center [829, 652] width 98 height 39
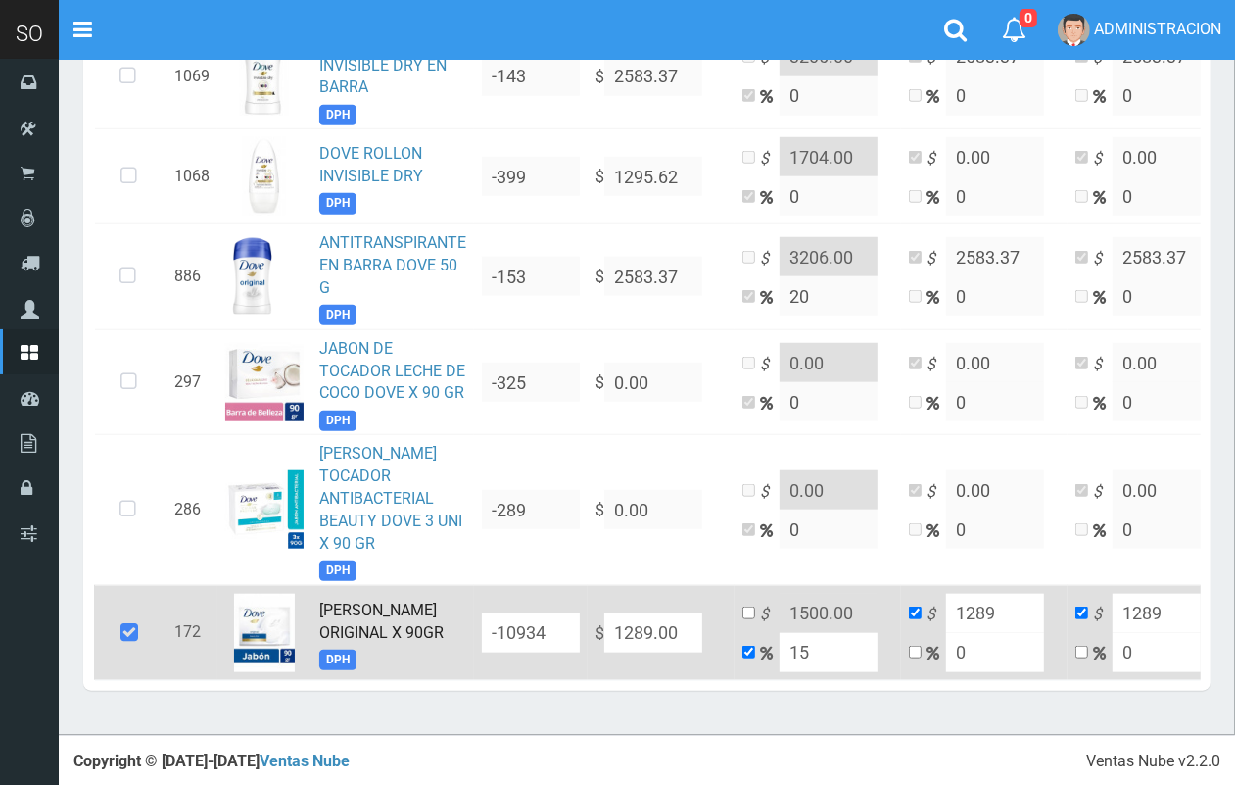
type input "10"
type input "1417.9"
type input "10"
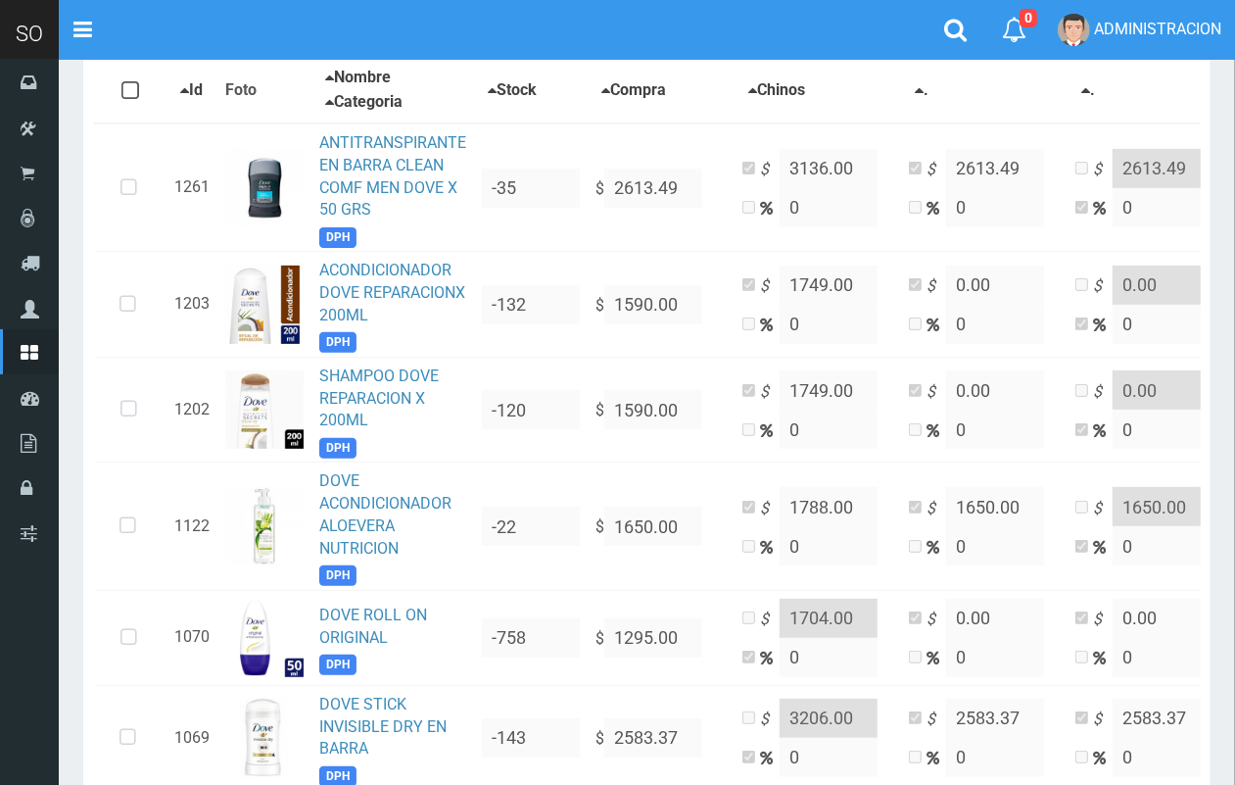
scroll to position [0, 0]
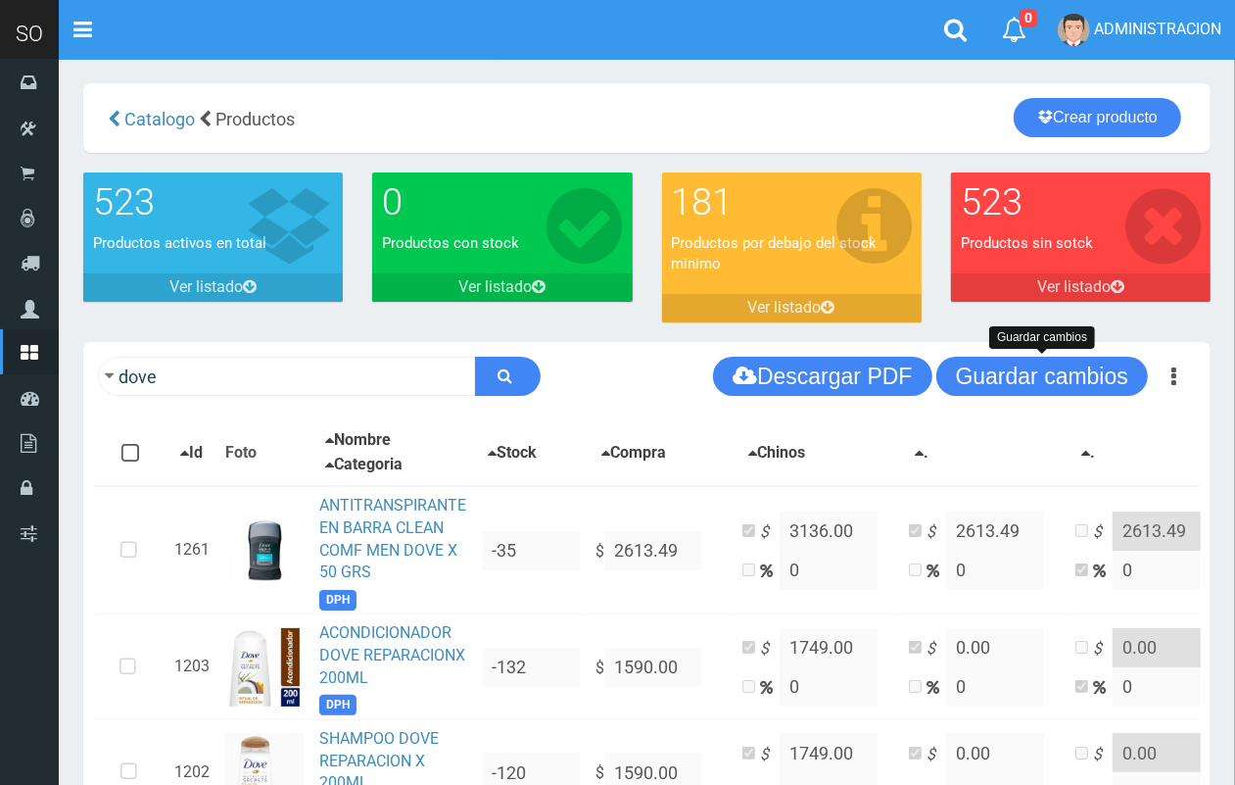
drag, startPoint x: 1038, startPoint y: 368, endPoint x: 416, endPoint y: 362, distance: 622.0
click at [1027, 370] on button "Guardar cambios" at bounding box center [1042, 376] width 212 height 39
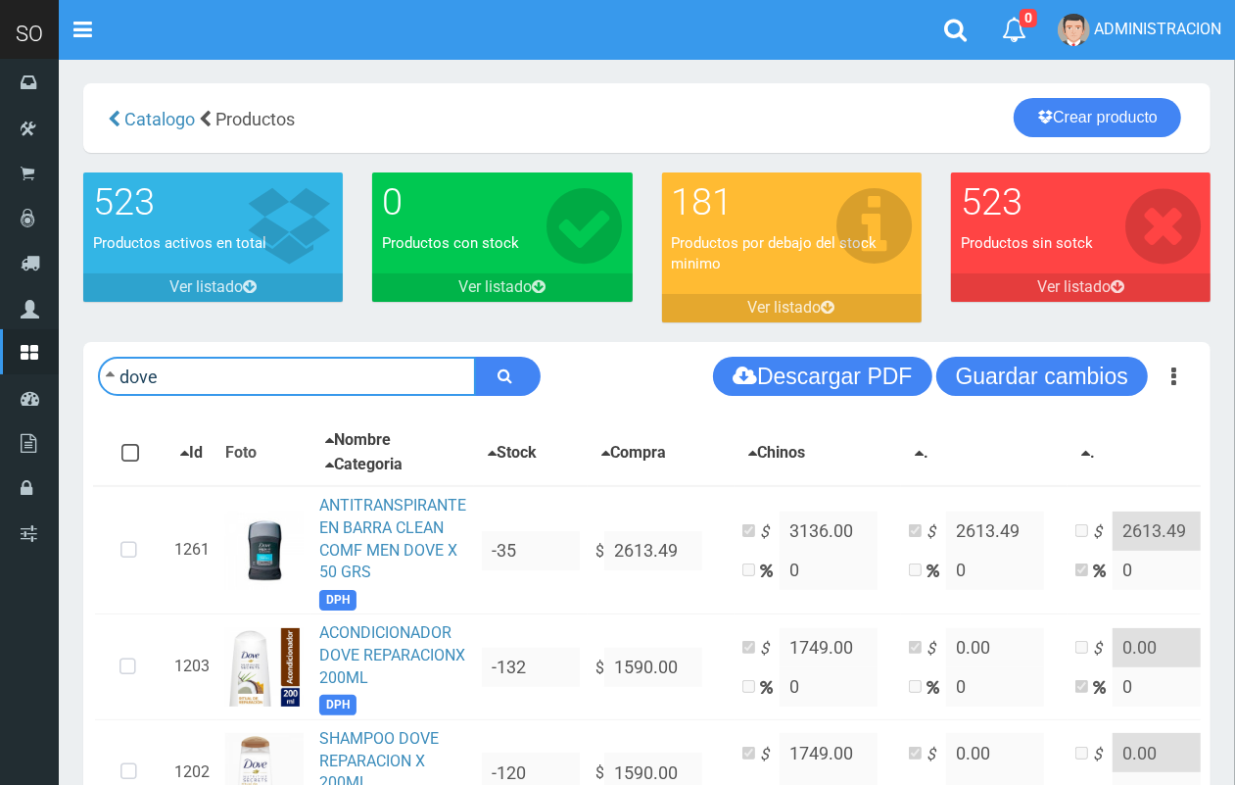
drag, startPoint x: 246, startPoint y: 364, endPoint x: 79, endPoint y: 360, distance: 166.6
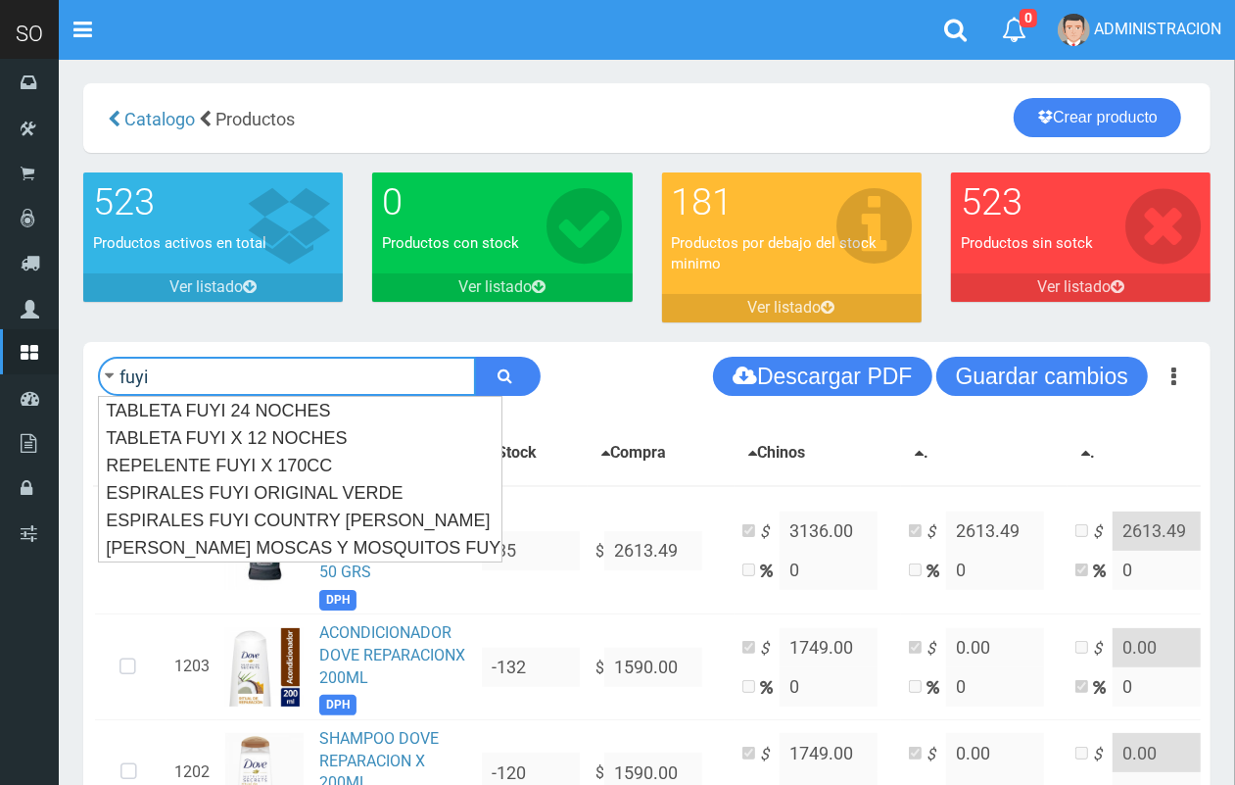
type input "fuyi"
click at [475, 357] on button "submit" at bounding box center [508, 376] width 66 height 39
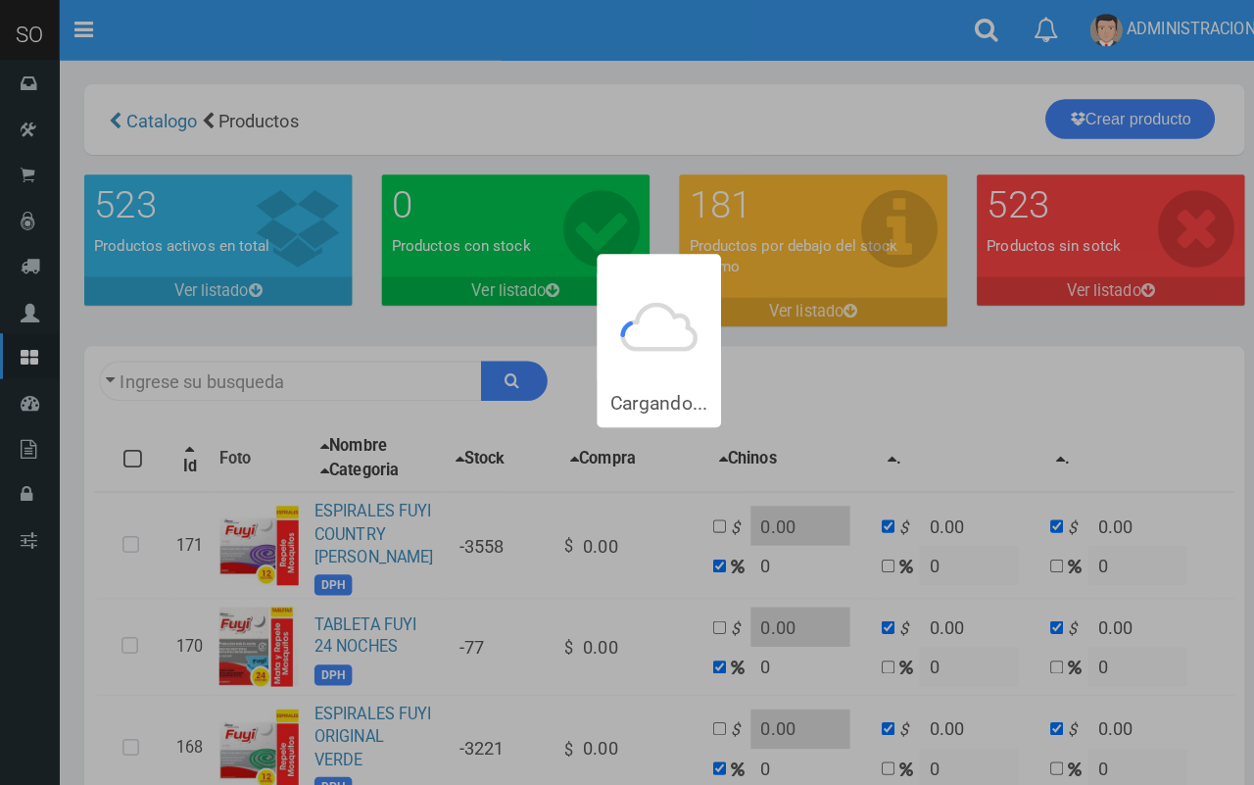
type input "fuyi"
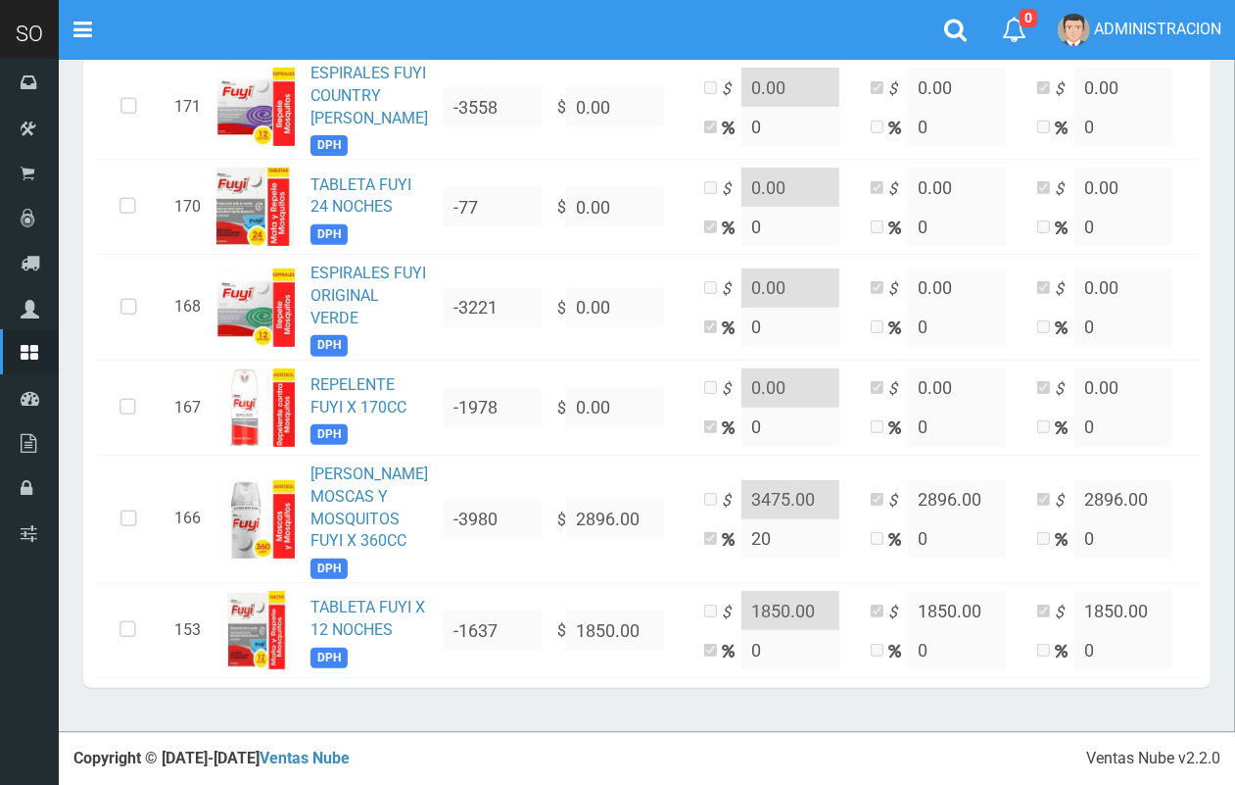
scroll to position [564, 0]
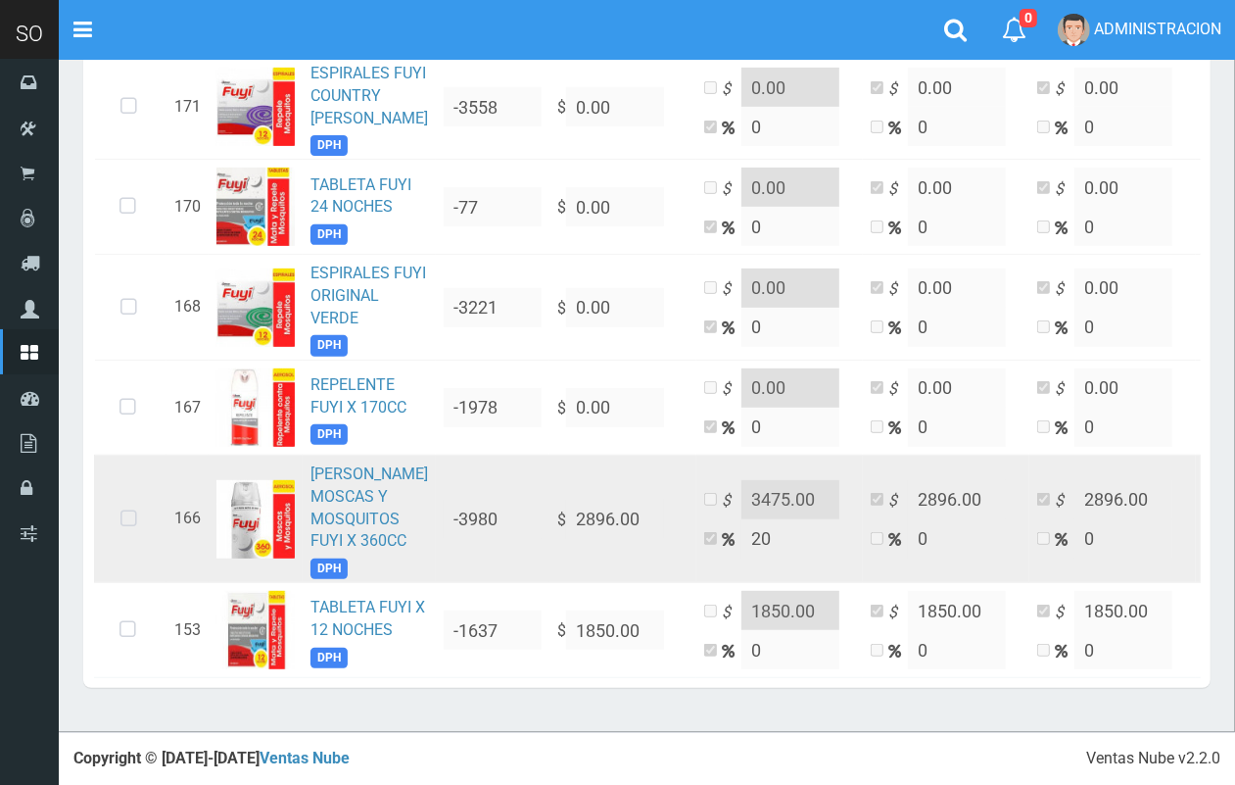
click at [132, 487] on icon at bounding box center [129, 519] width 52 height 65
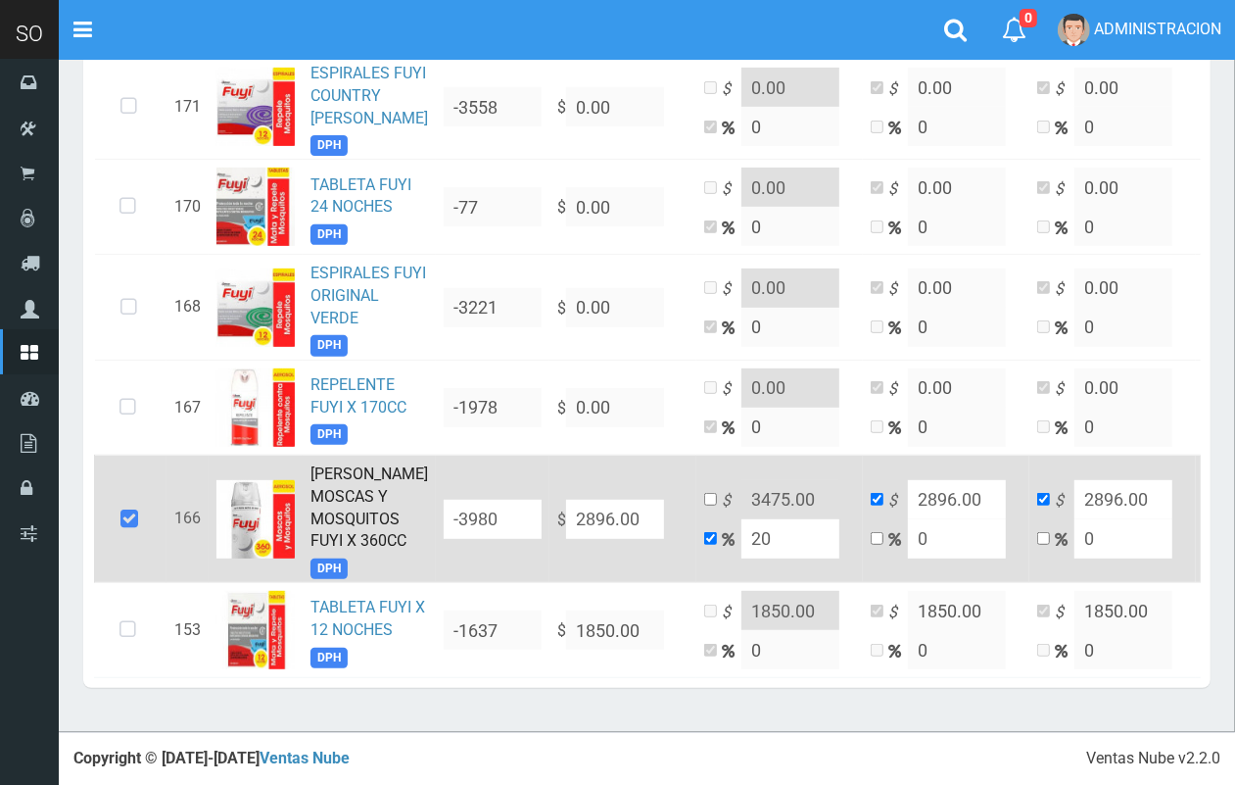
drag, startPoint x: 751, startPoint y: 502, endPoint x: 706, endPoint y: 500, distance: 45.1
click at [706, 500] on td "$ 3475.00 20" at bounding box center [779, 517] width 167 height 127
type input "1"
type input "2924.96"
type input "10"
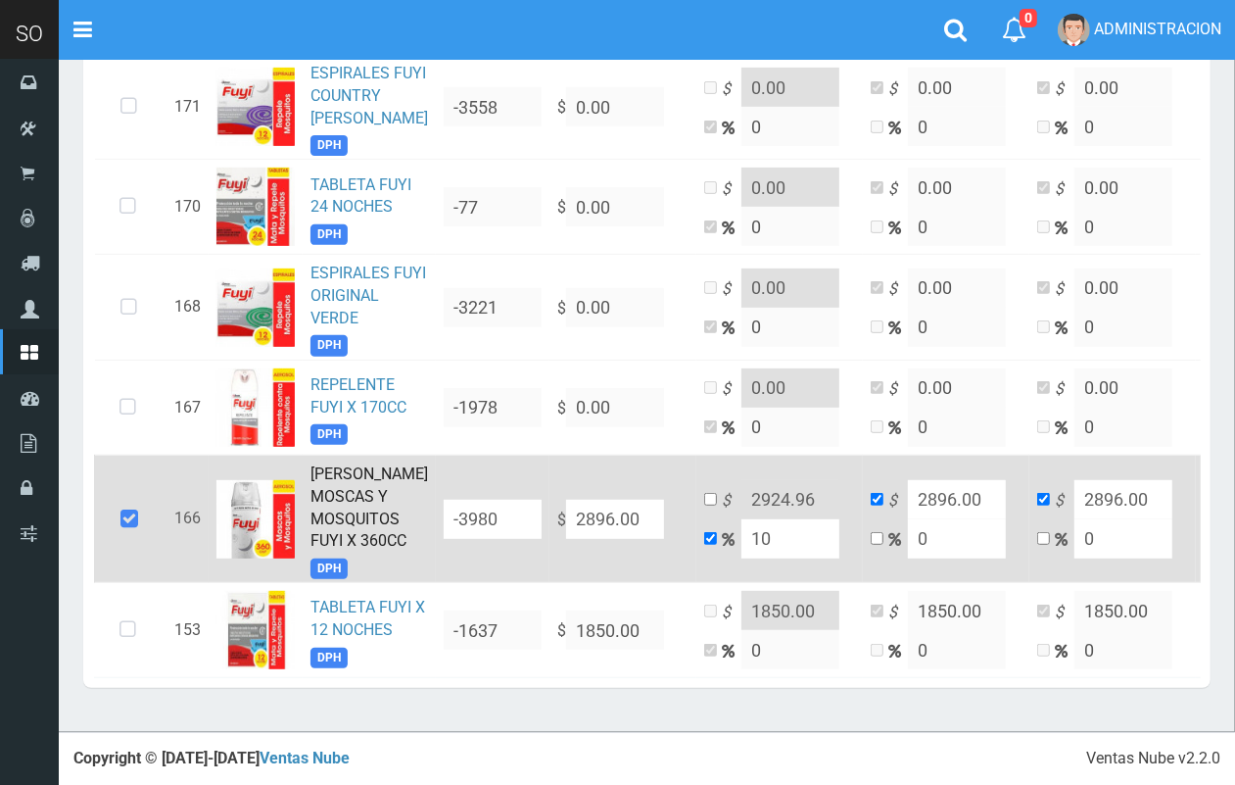
type input "3185.6"
drag, startPoint x: 752, startPoint y: 500, endPoint x: 707, endPoint y: 496, distance: 45.2
click at [707, 496] on td "$ 3185.6 10" at bounding box center [779, 517] width 167 height 127
type input "7"
type input "3098.72"
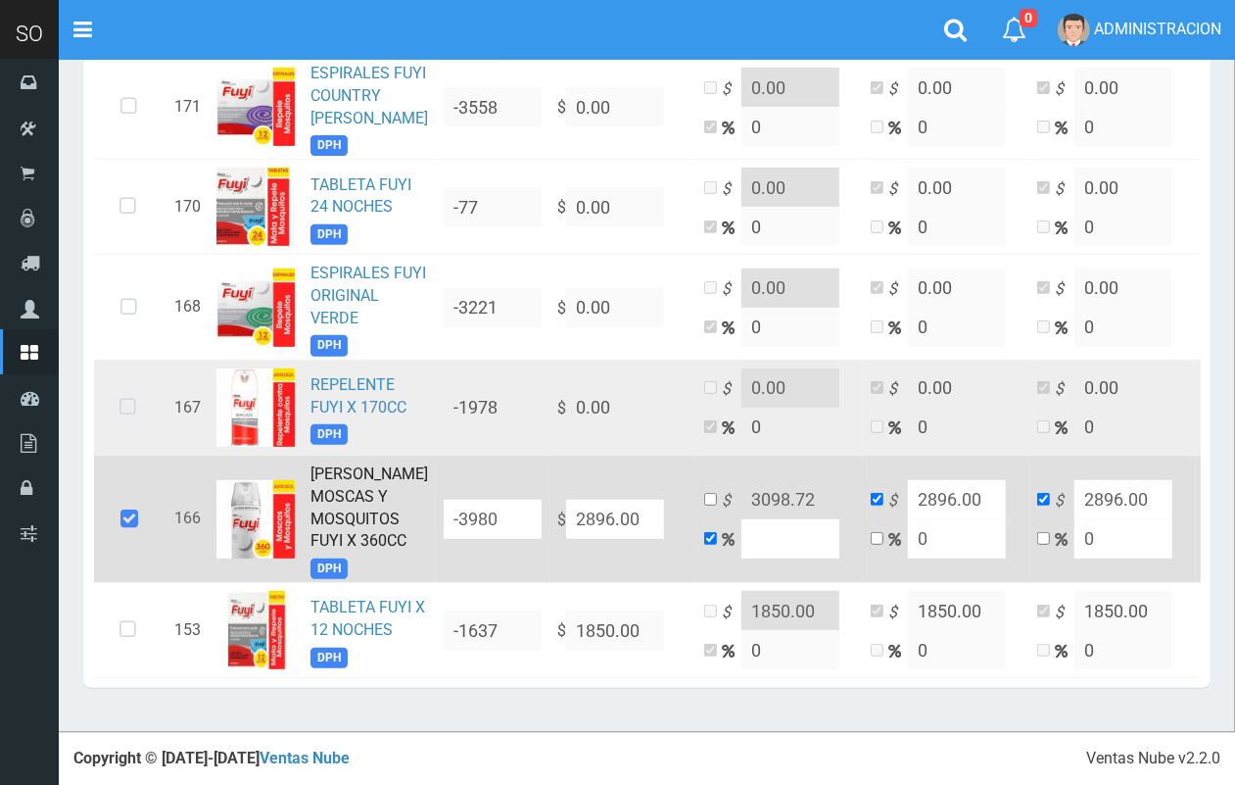
type input "2896"
type input "6"
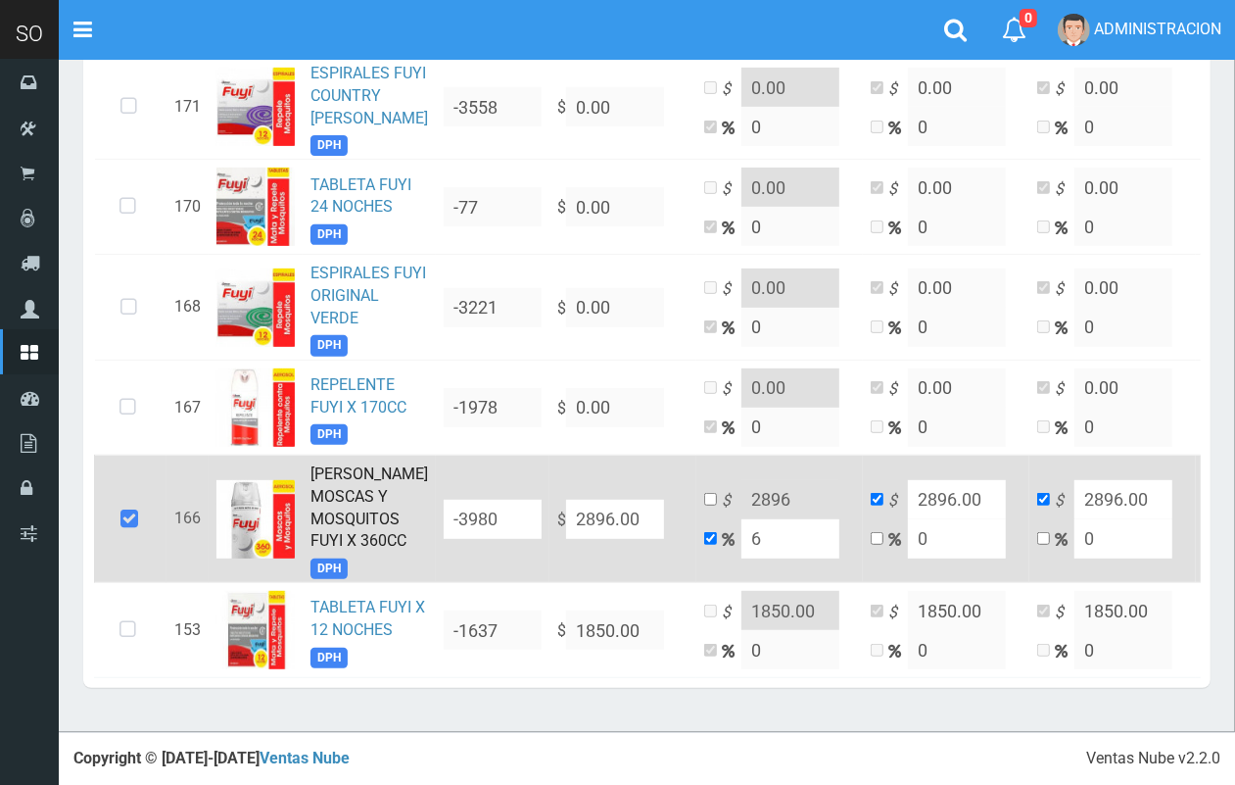
type input "3069.76"
type input "2896"
type input "5"
type input "3040.8"
type input "5"
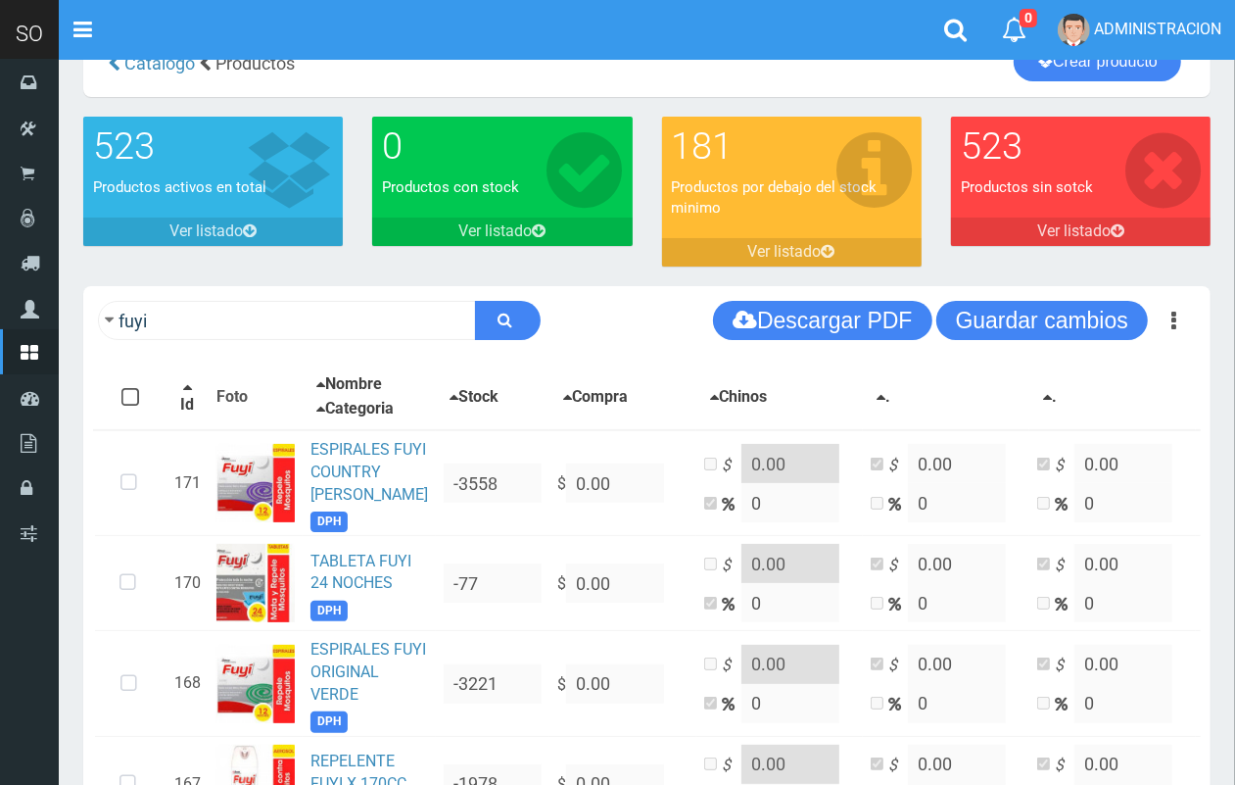
scroll to position [0, 0]
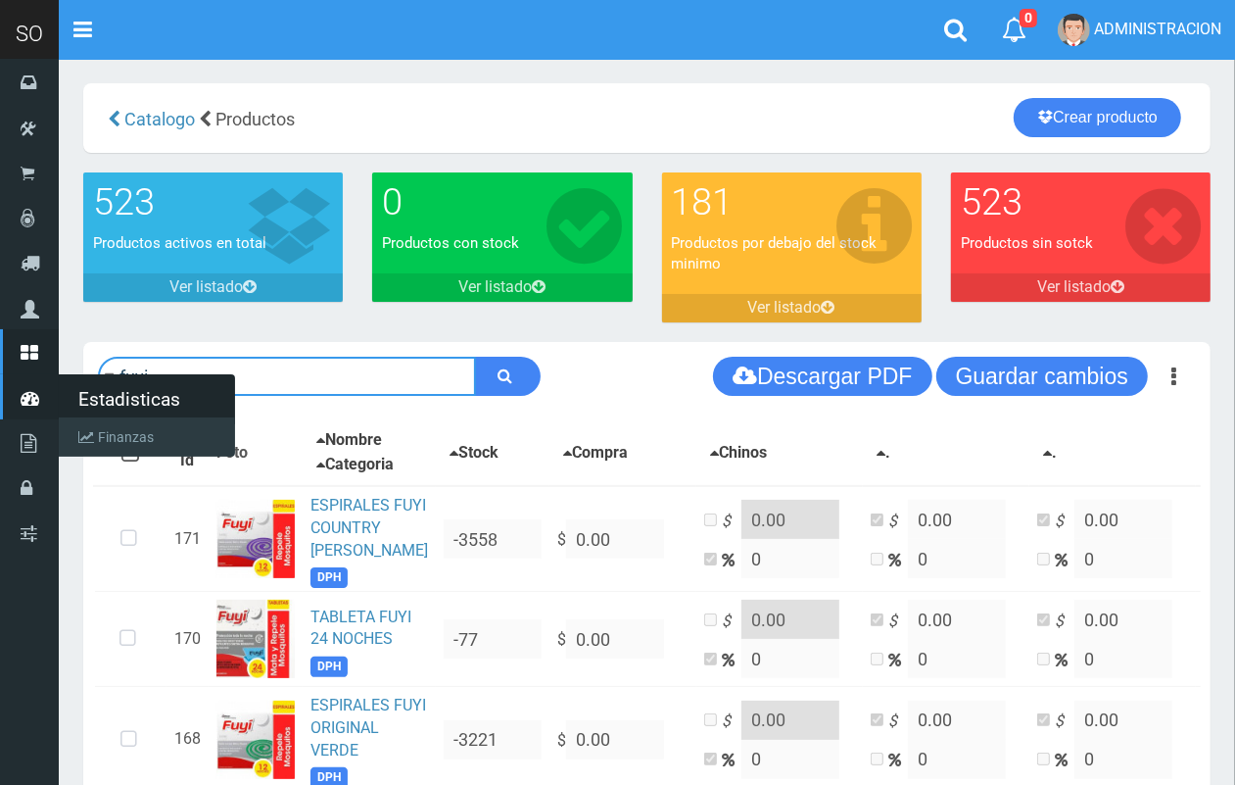
click at [0, 418] on div "SO Toggle navigation 0 0" at bounding box center [617, 582] width 1235 height 1164
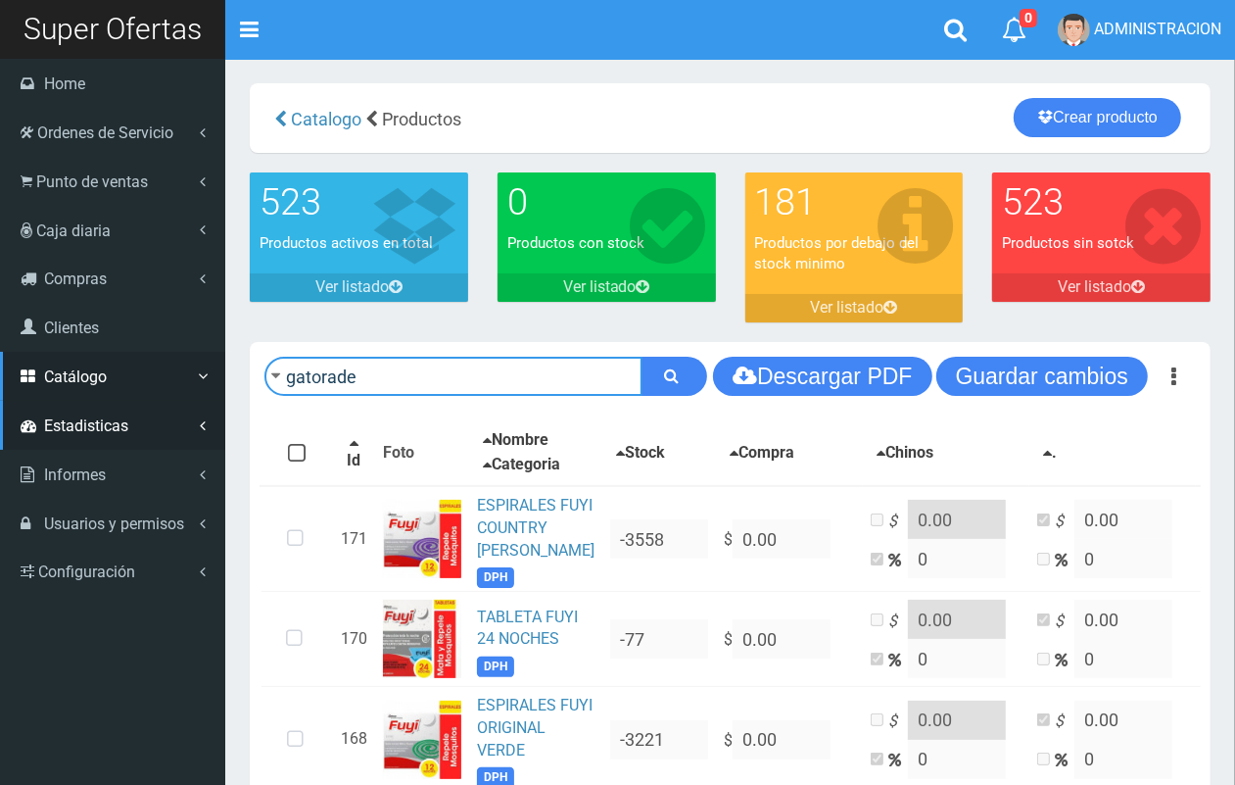
type input "gatorade"
click at [642, 357] on button "submit" at bounding box center [675, 376] width 66 height 39
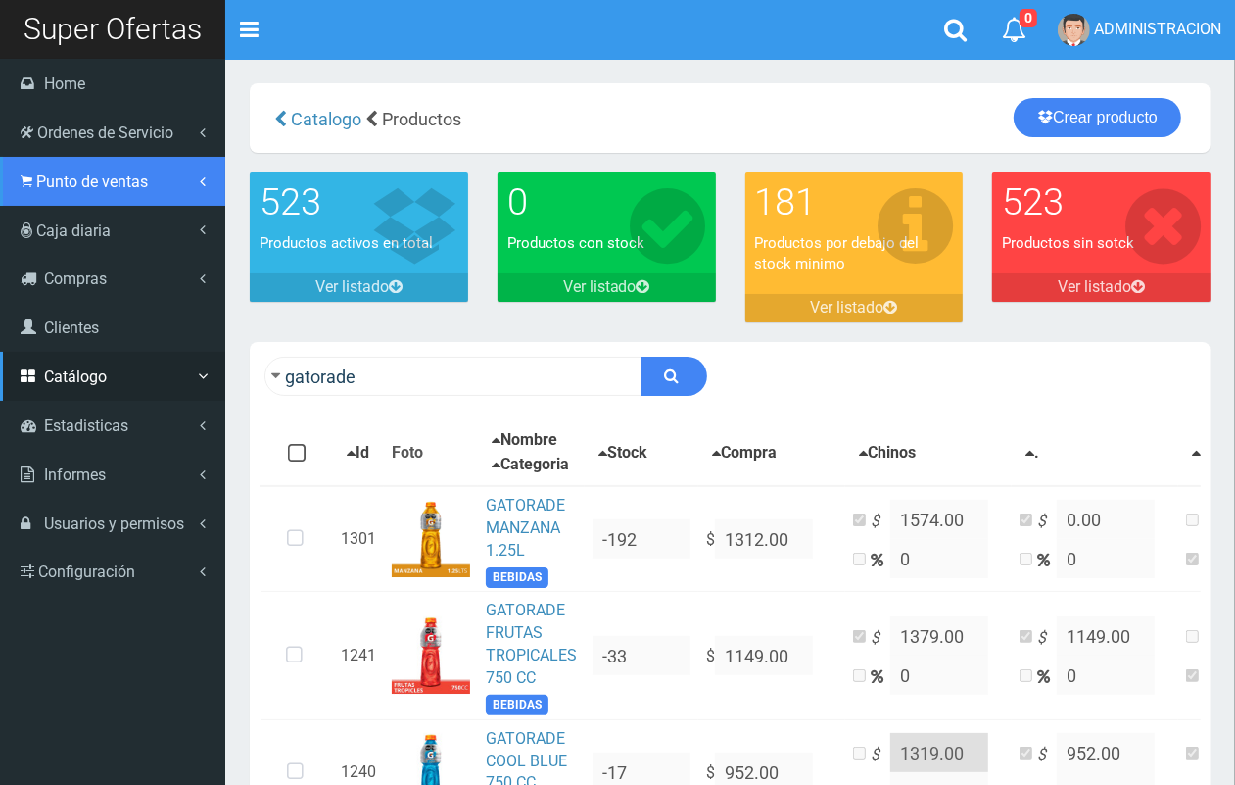
click at [80, 187] on span "Punto de ventas" at bounding box center [92, 181] width 112 height 19
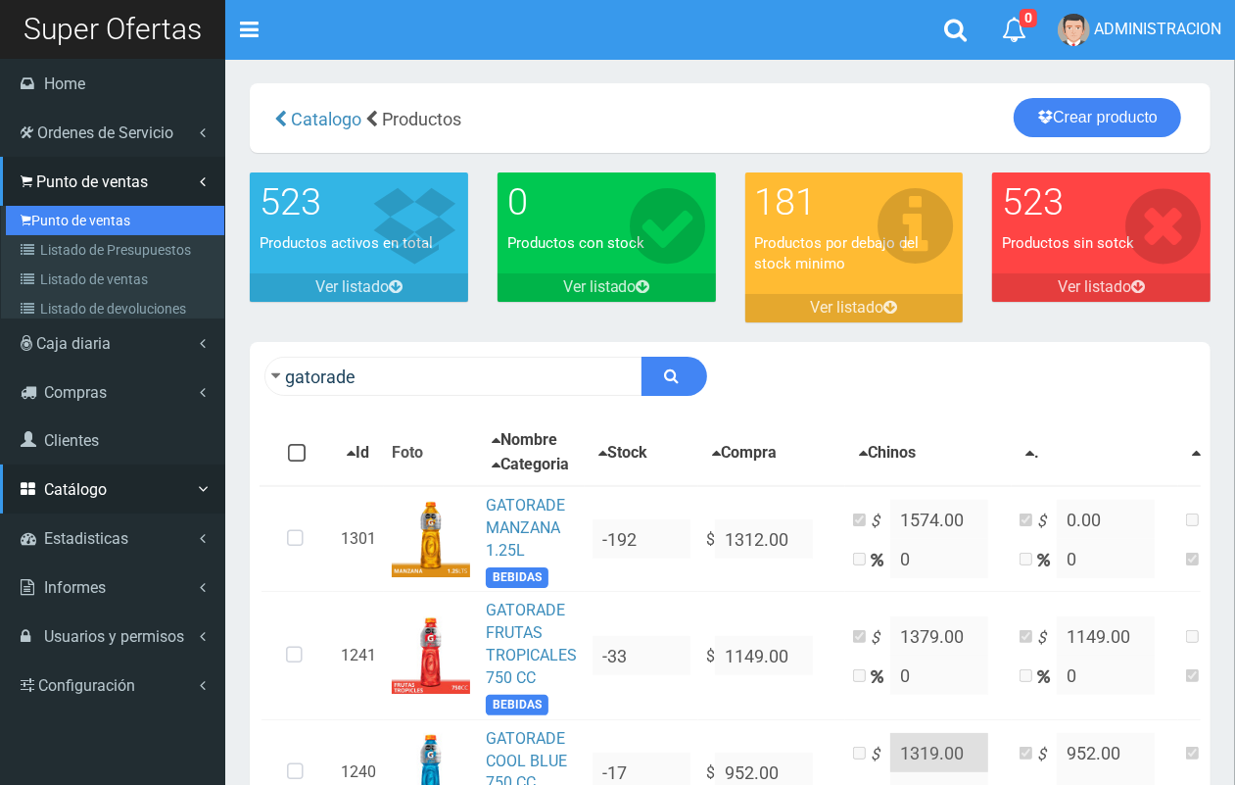
click at [84, 223] on link "Punto de ventas" at bounding box center [115, 220] width 218 height 29
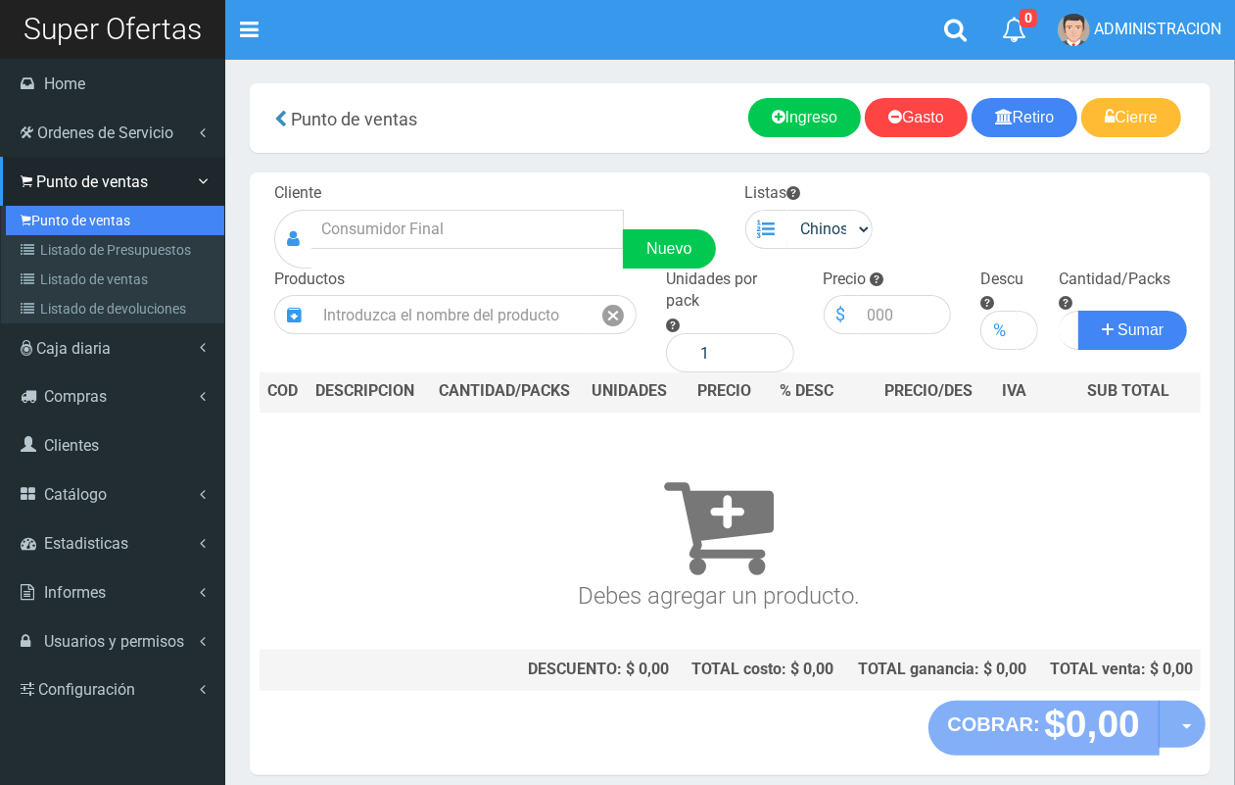
click at [71, 217] on link "Punto de ventas" at bounding box center [115, 220] width 218 height 29
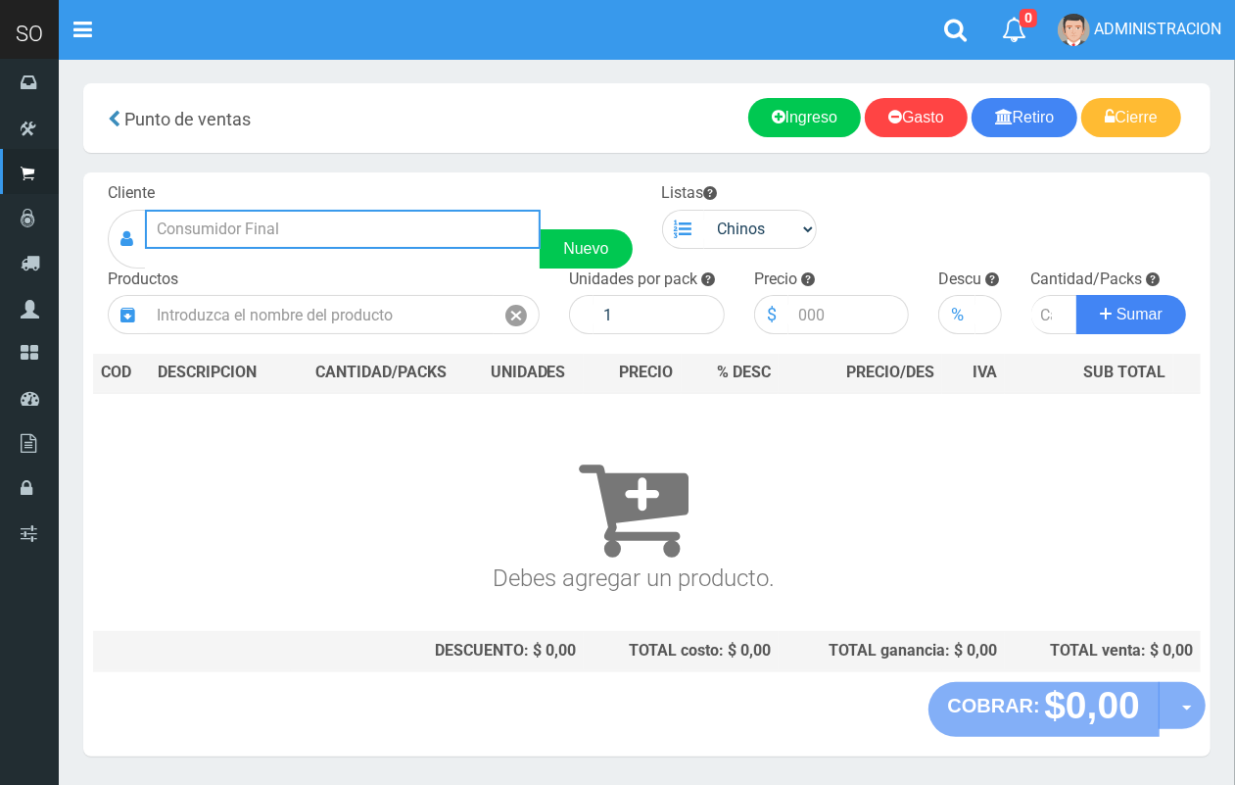
click at [359, 212] on input "text" at bounding box center [343, 229] width 396 height 39
type input "s"
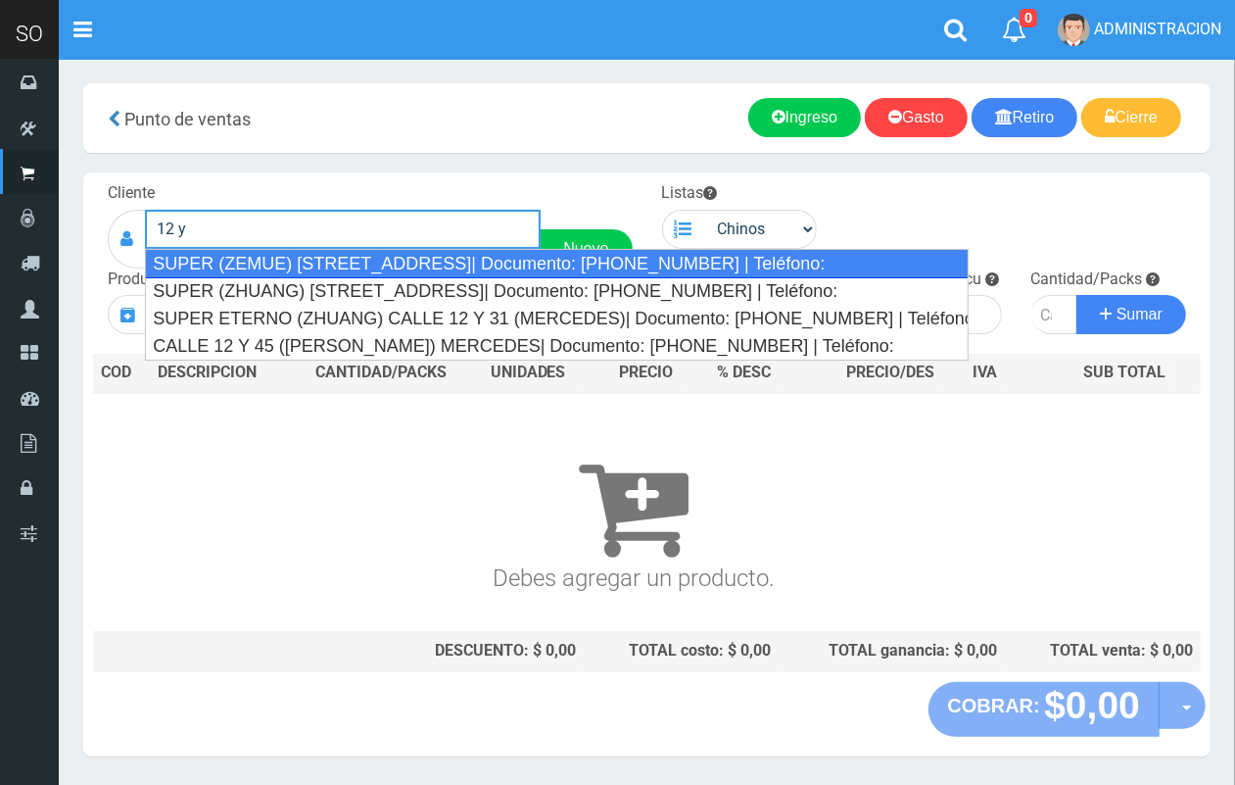
click at [281, 270] on div "SUPER (ZEMUE) [STREET_ADDRESS]| Documento: [PHONE_NUMBER] | Teléfono:" at bounding box center [556, 263] width 823 height 29
type input "SUPER (ZEMUE) [STREET_ADDRESS]| Documento: [PHONE_NUMBER] | Teléfono:"
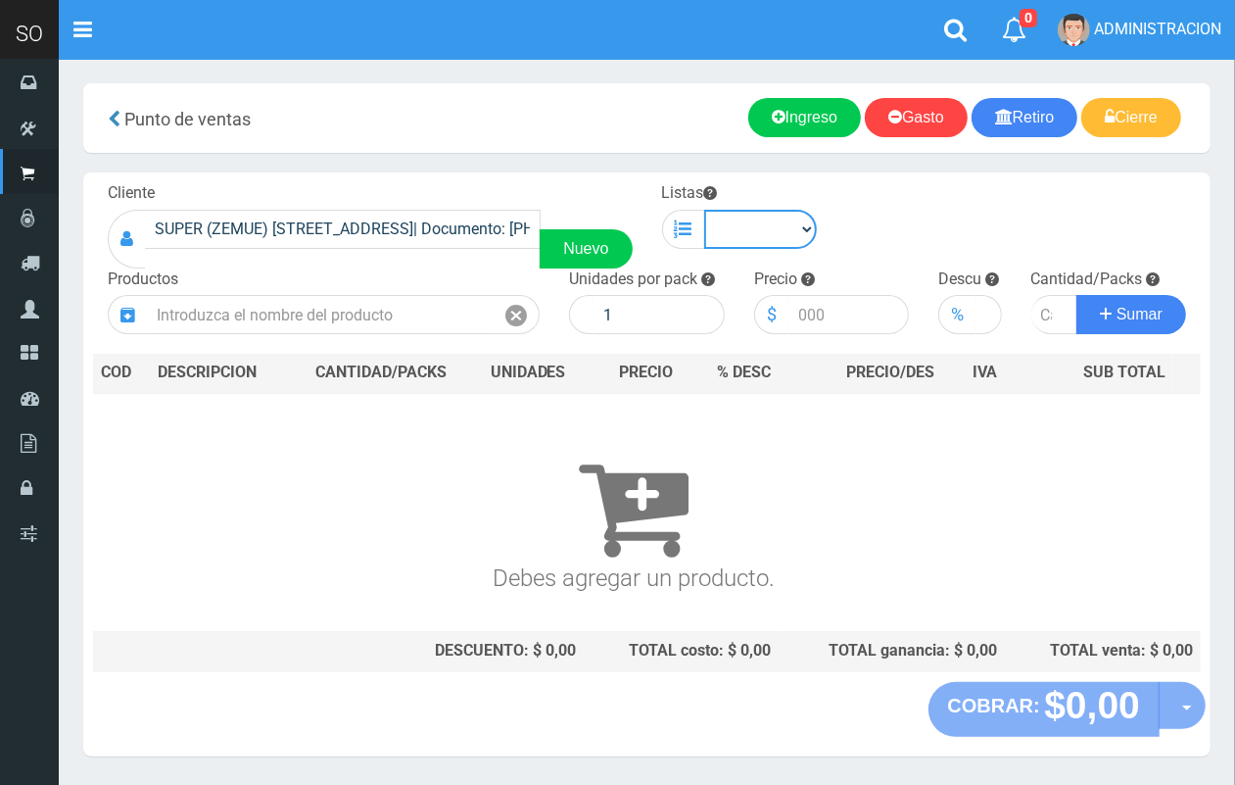
drag, startPoint x: 742, startPoint y: 218, endPoint x: 745, endPoint y: 235, distance: 16.9
click at [742, 218] on select "Chinos . ." at bounding box center [761, 229] width 114 height 39
select select "1"
click at [704, 210] on select "Chinos . ." at bounding box center [761, 229] width 114 height 39
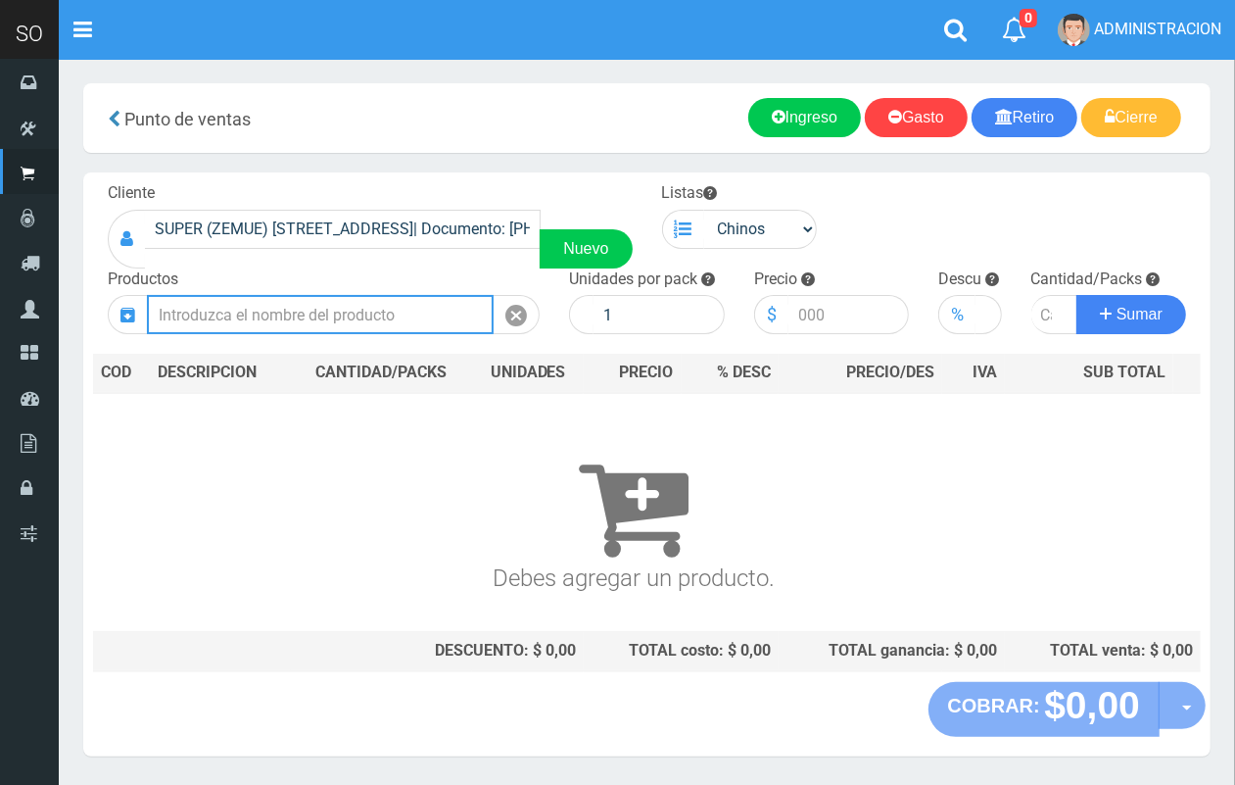
click at [402, 324] on input "text" at bounding box center [320, 314] width 347 height 39
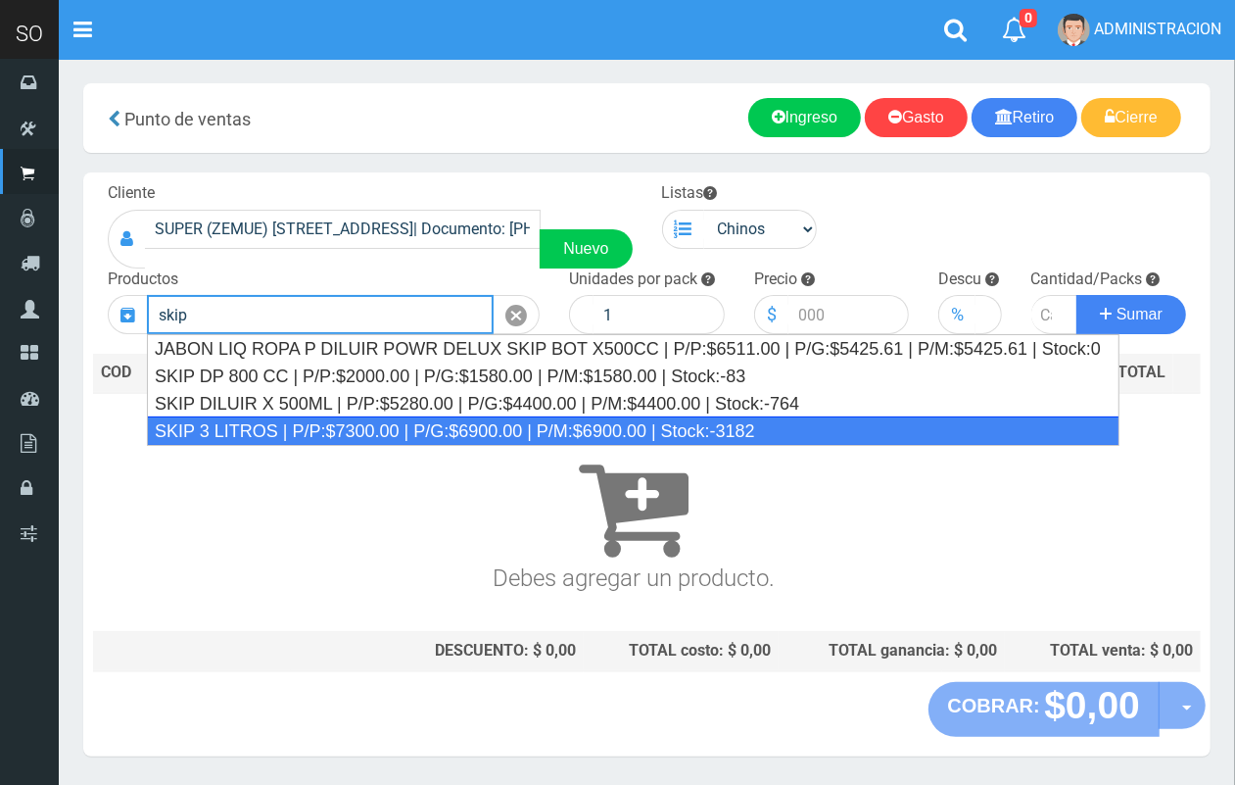
click at [424, 424] on div "SKIP 3 LITROS | P/P:$7300.00 | P/G:$6900.00 | P/M:$6900.00 | Stock:-3182" at bounding box center [633, 430] width 973 height 29
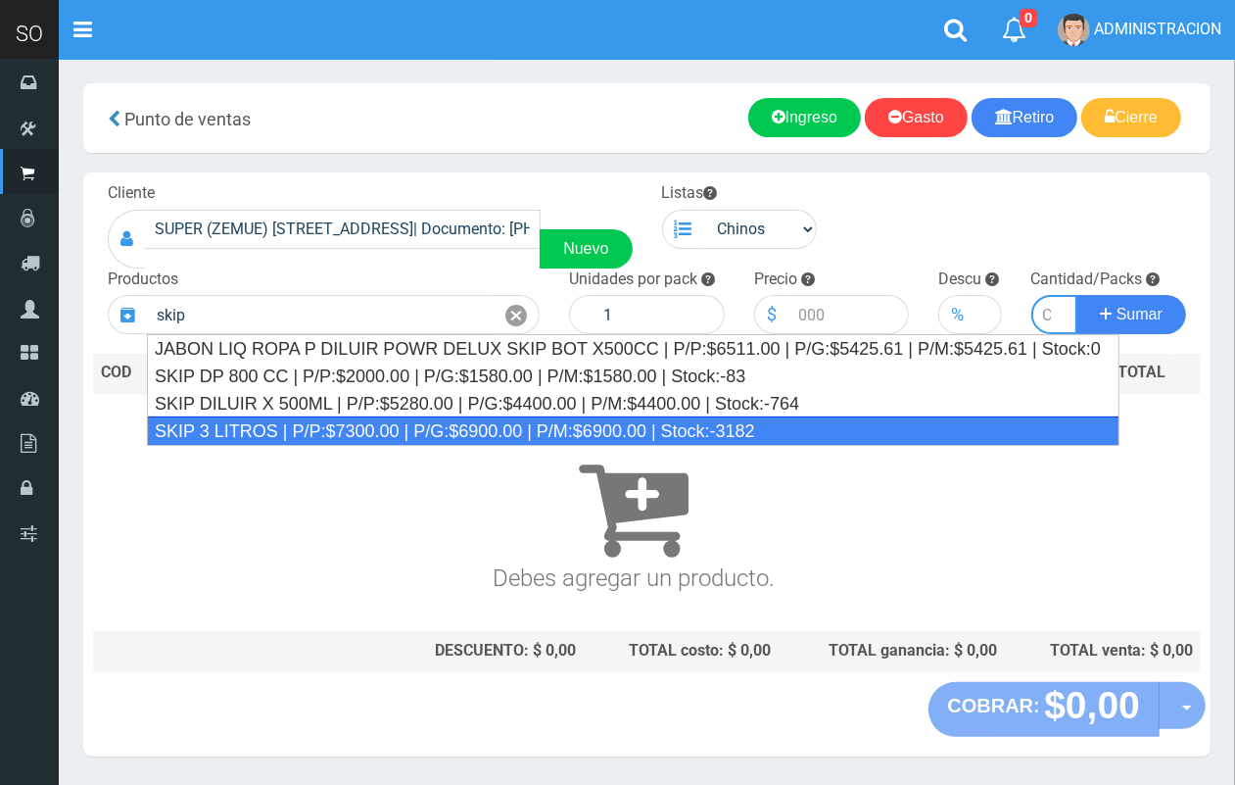
type input "SKIP 3 LITROS | P/P:$7300.00 | P/G:$6900.00 | P/M:$6900.00 | Stock:-3182"
type input "4"
type input "7300.00"
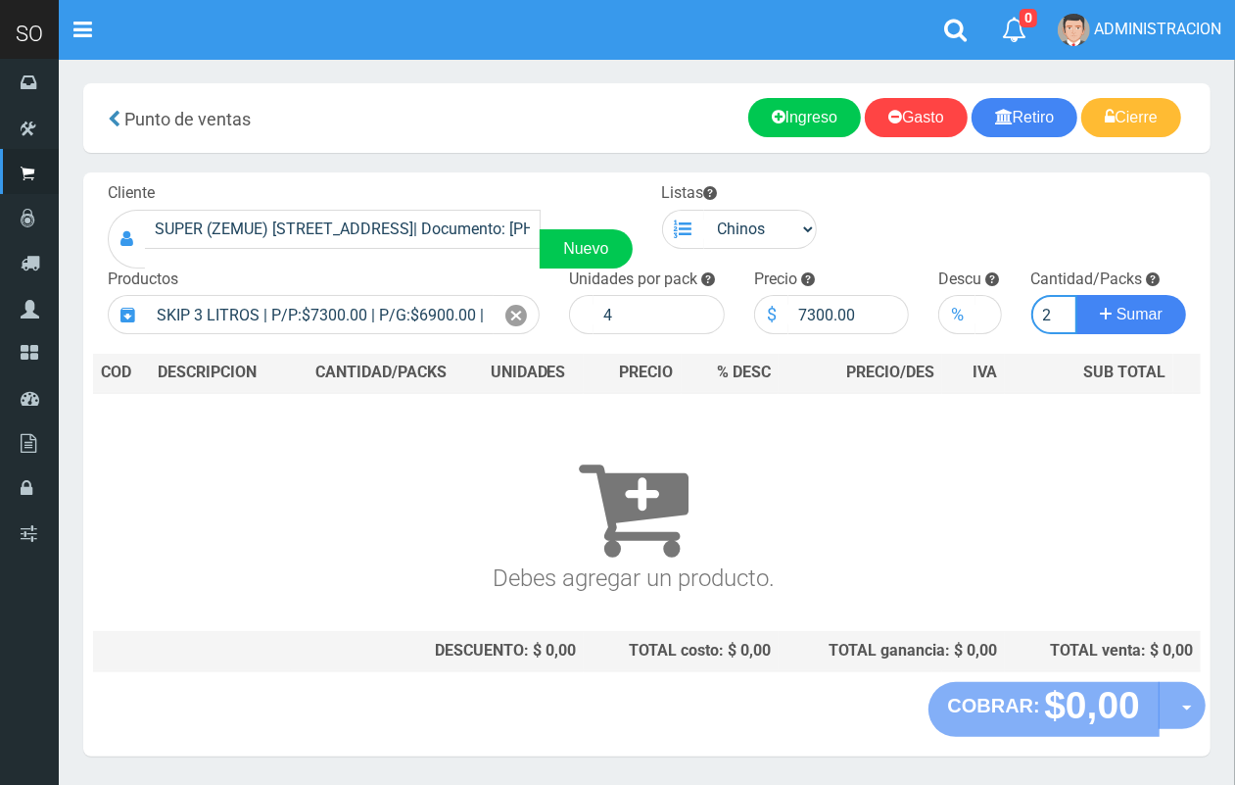
scroll to position [0, 2]
type input "2"
click at [1076, 295] on button "Sumar" at bounding box center [1131, 314] width 110 height 39
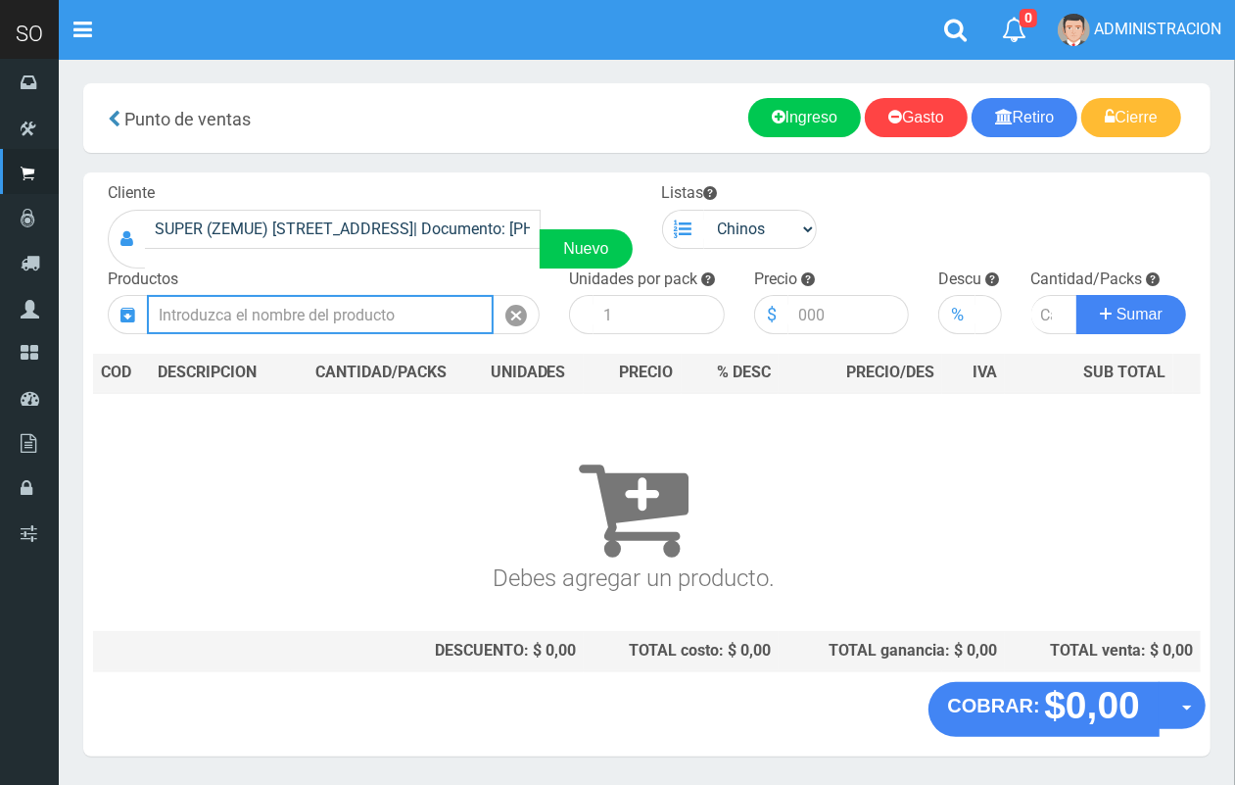
scroll to position [0, 0]
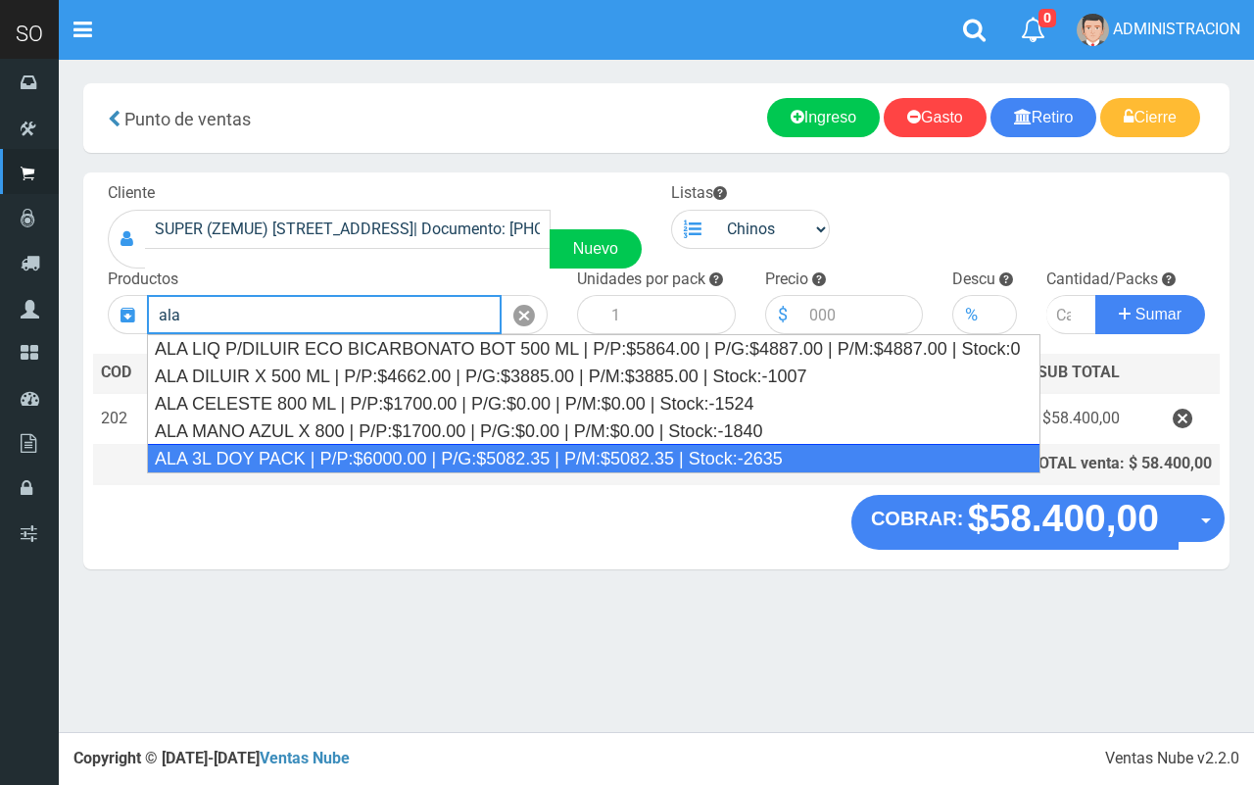
click at [439, 452] on div "ALA 3L DOY PACK | P/P:$6000.00 | P/G:$5082.35 | P/M:$5082.35 | Stock:-2635" at bounding box center [593, 458] width 893 height 29
type input "ALA 3L DOY PACK | P/P:$6000.00 | P/G:$5082.35 | P/M:$5082.35 | Stock:-2635"
type input "4"
type input "6000.00"
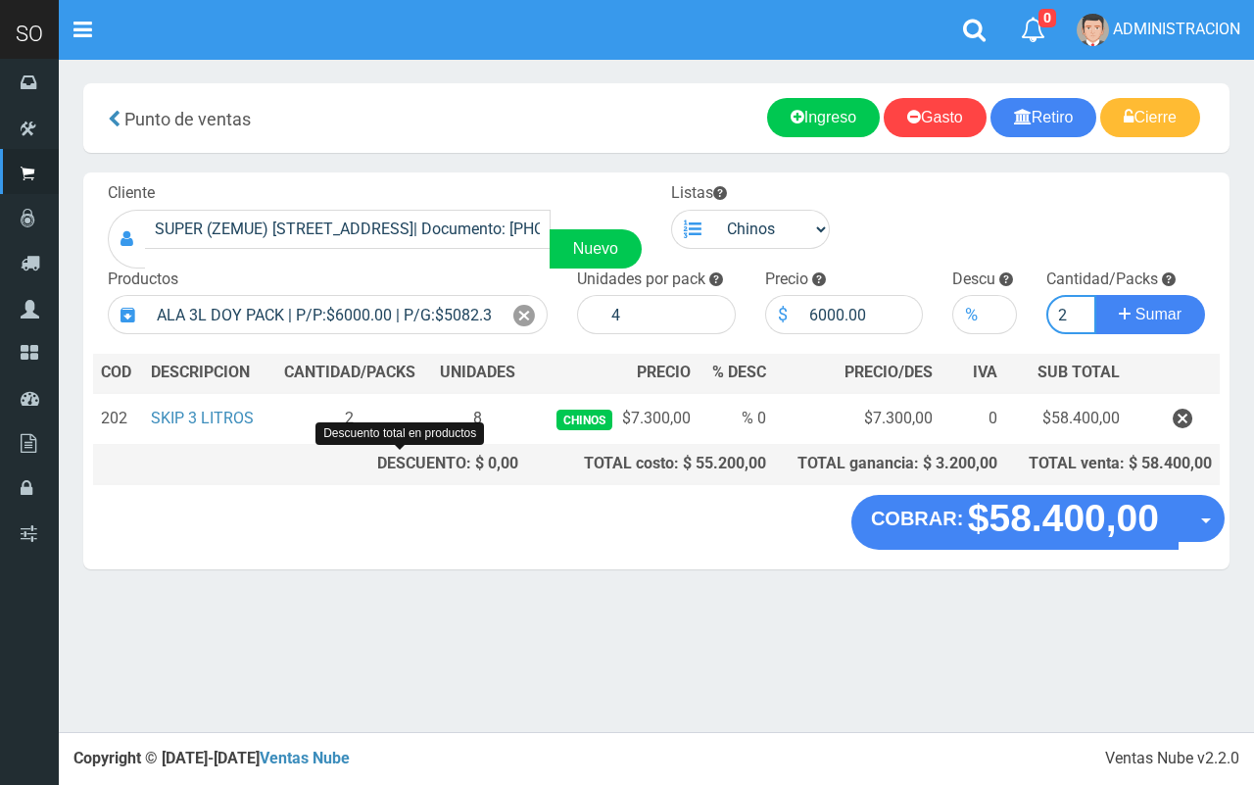
type input "2"
click at [1095, 295] on button "Sumar" at bounding box center [1150, 314] width 110 height 39
